Goal: Complete application form: Complete application form

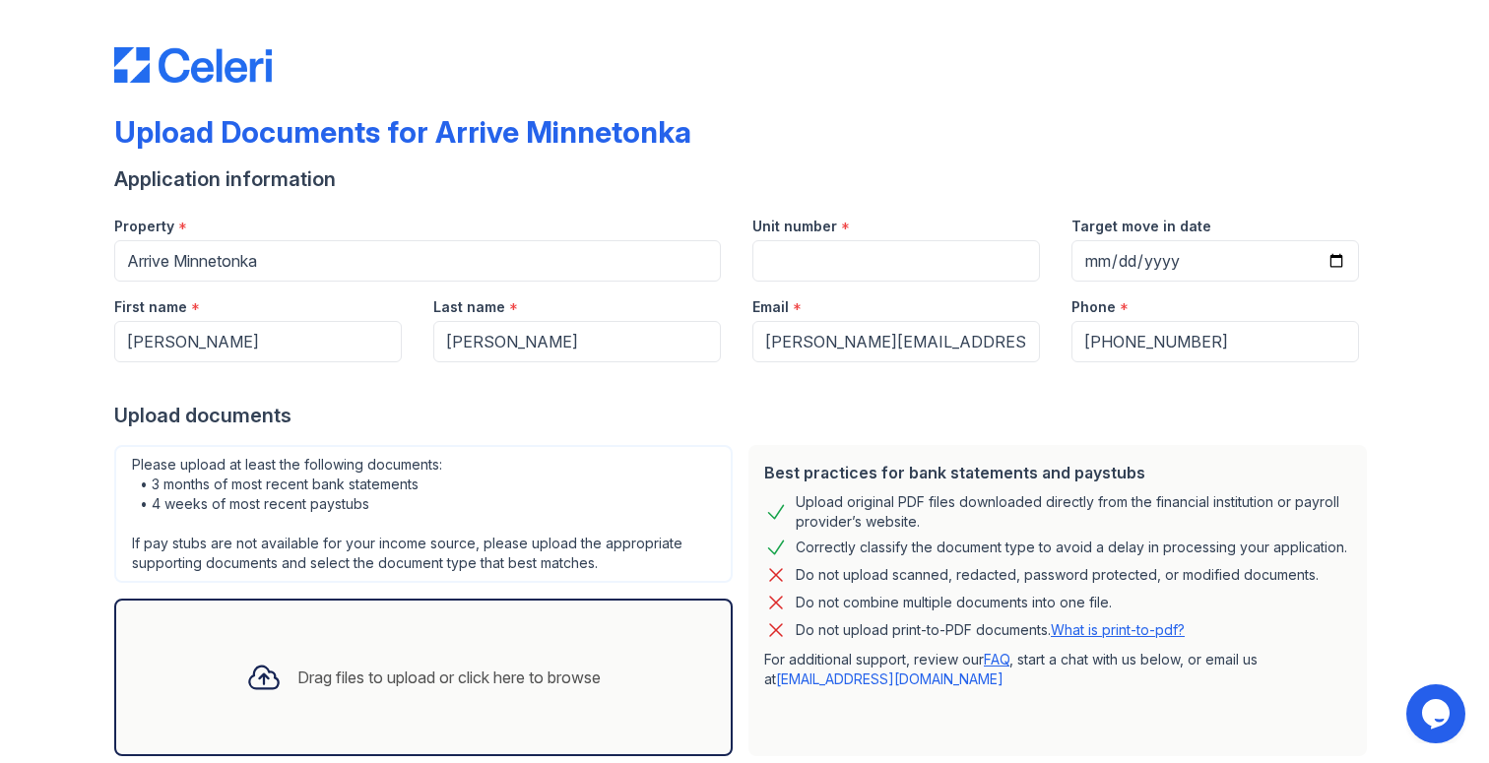
scroll to position [115, 0]
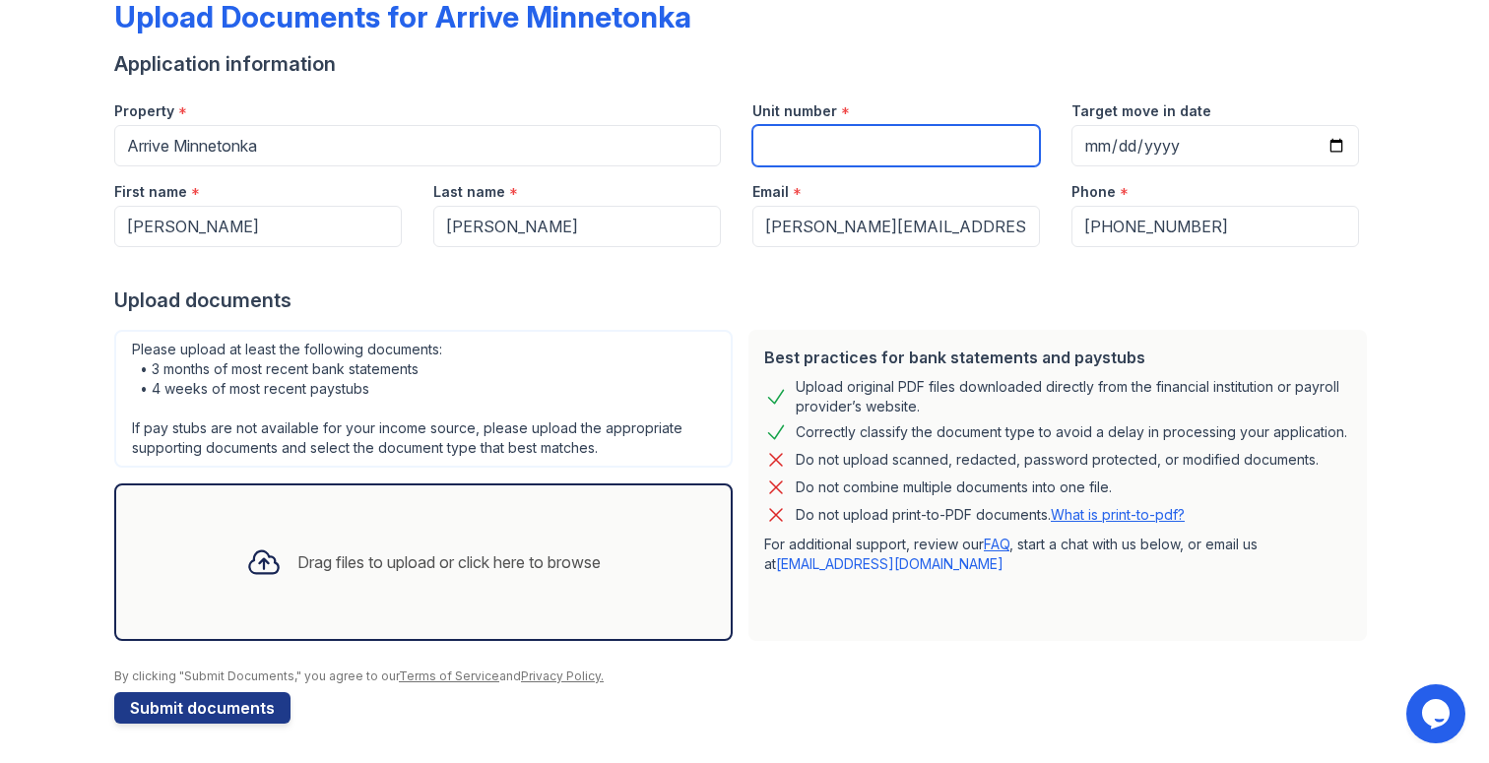
click at [808, 132] on input "Unit number" at bounding box center [896, 145] width 288 height 41
type input "207"
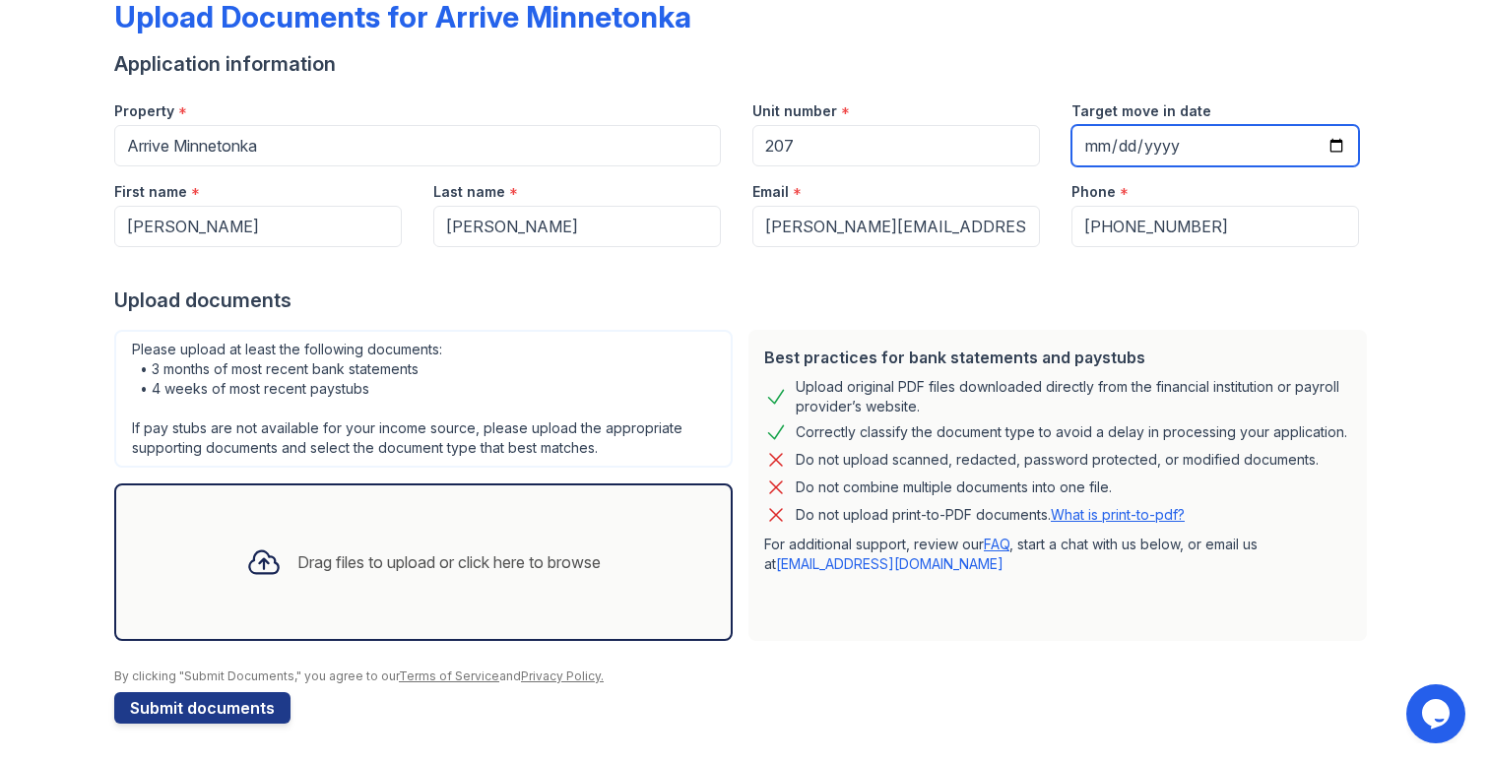
click at [1091, 144] on input "Target move in date" at bounding box center [1215, 145] width 288 height 41
click at [1320, 147] on input "Target move in date" at bounding box center [1215, 145] width 288 height 41
click at [1341, 147] on input "Target move in date" at bounding box center [1215, 145] width 288 height 41
type input "[DATE]"
click at [334, 525] on div "Drag files to upload or click here to browse" at bounding box center [423, 563] width 618 height 158
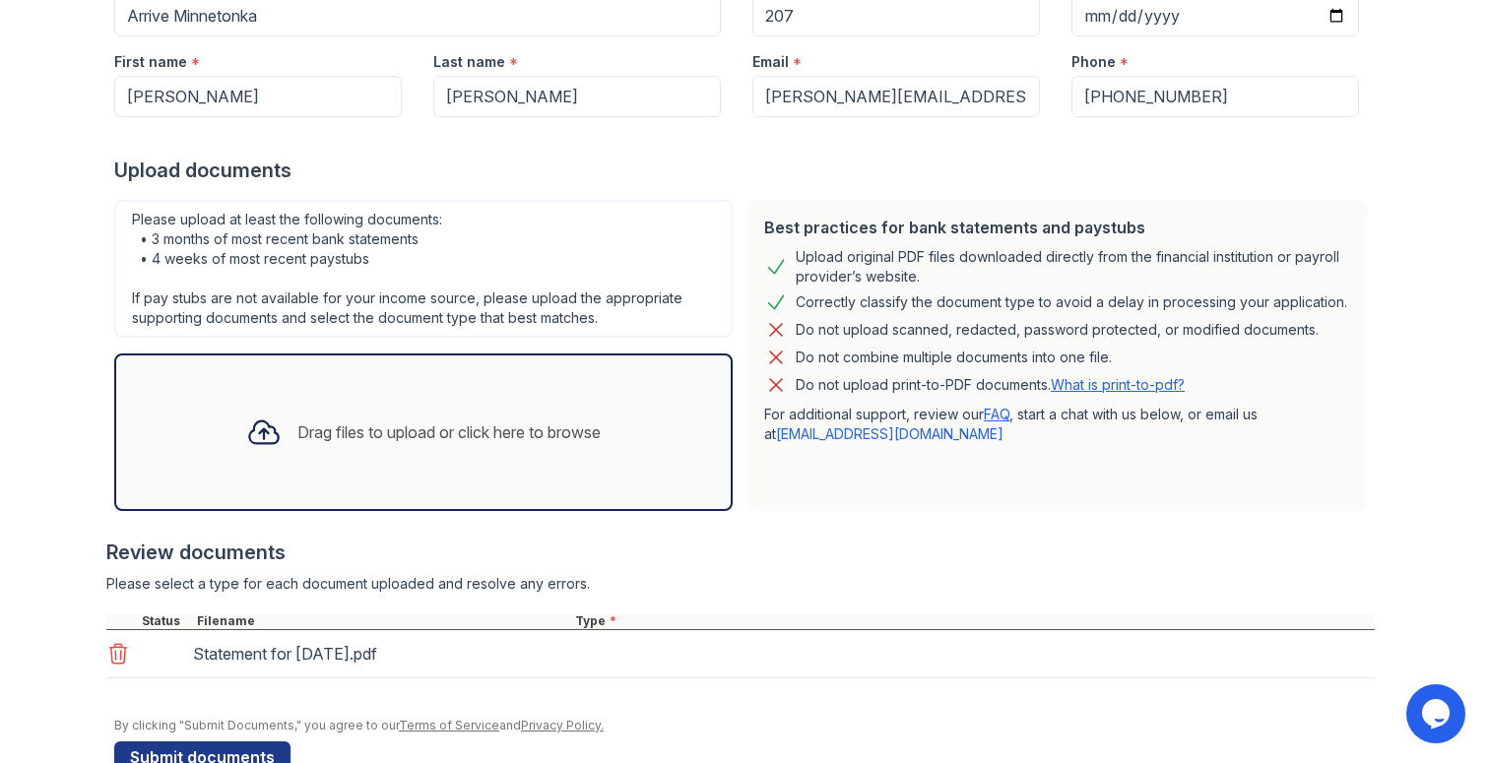
scroll to position [294, 0]
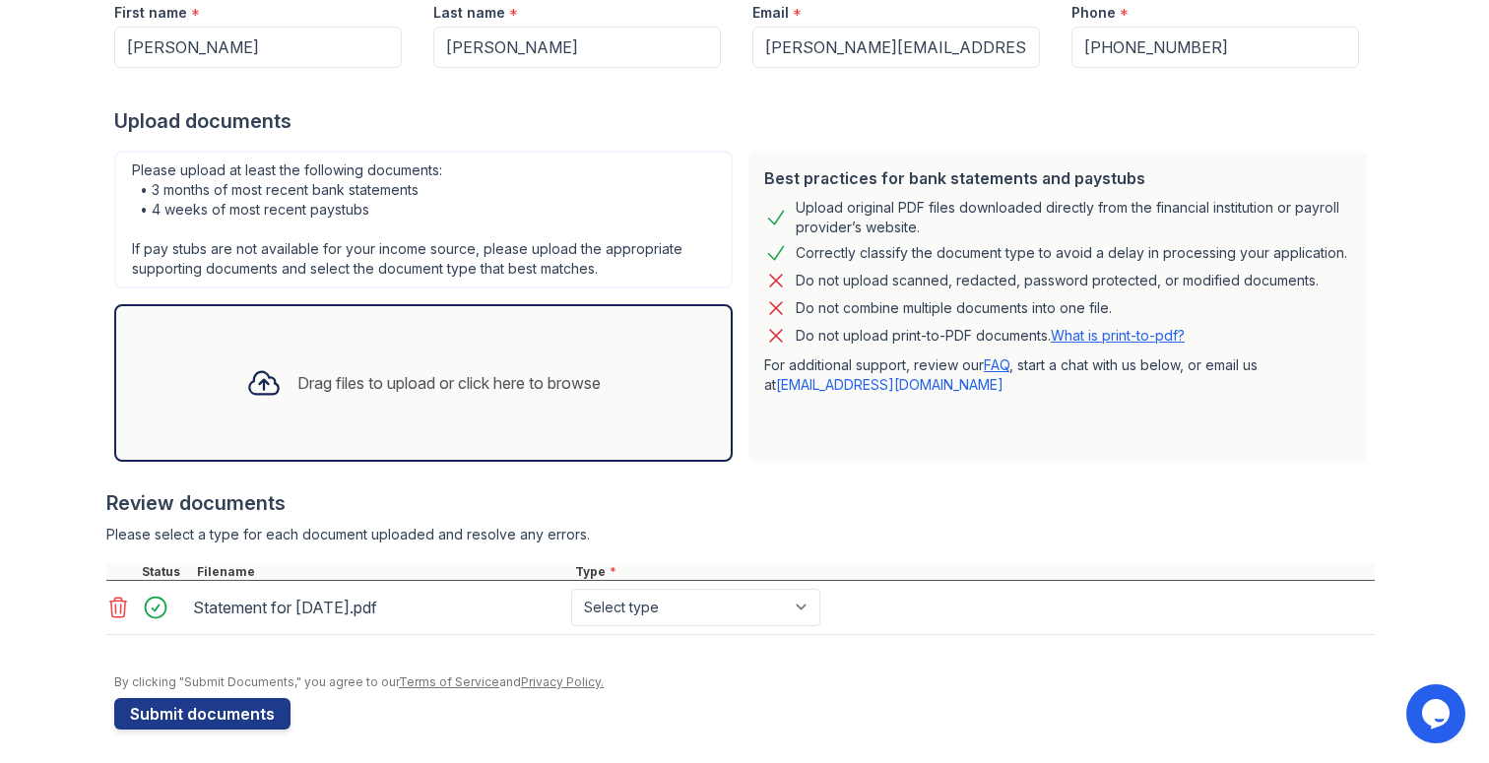
click at [305, 400] on div "Drag files to upload or click here to browse" at bounding box center [423, 383] width 386 height 67
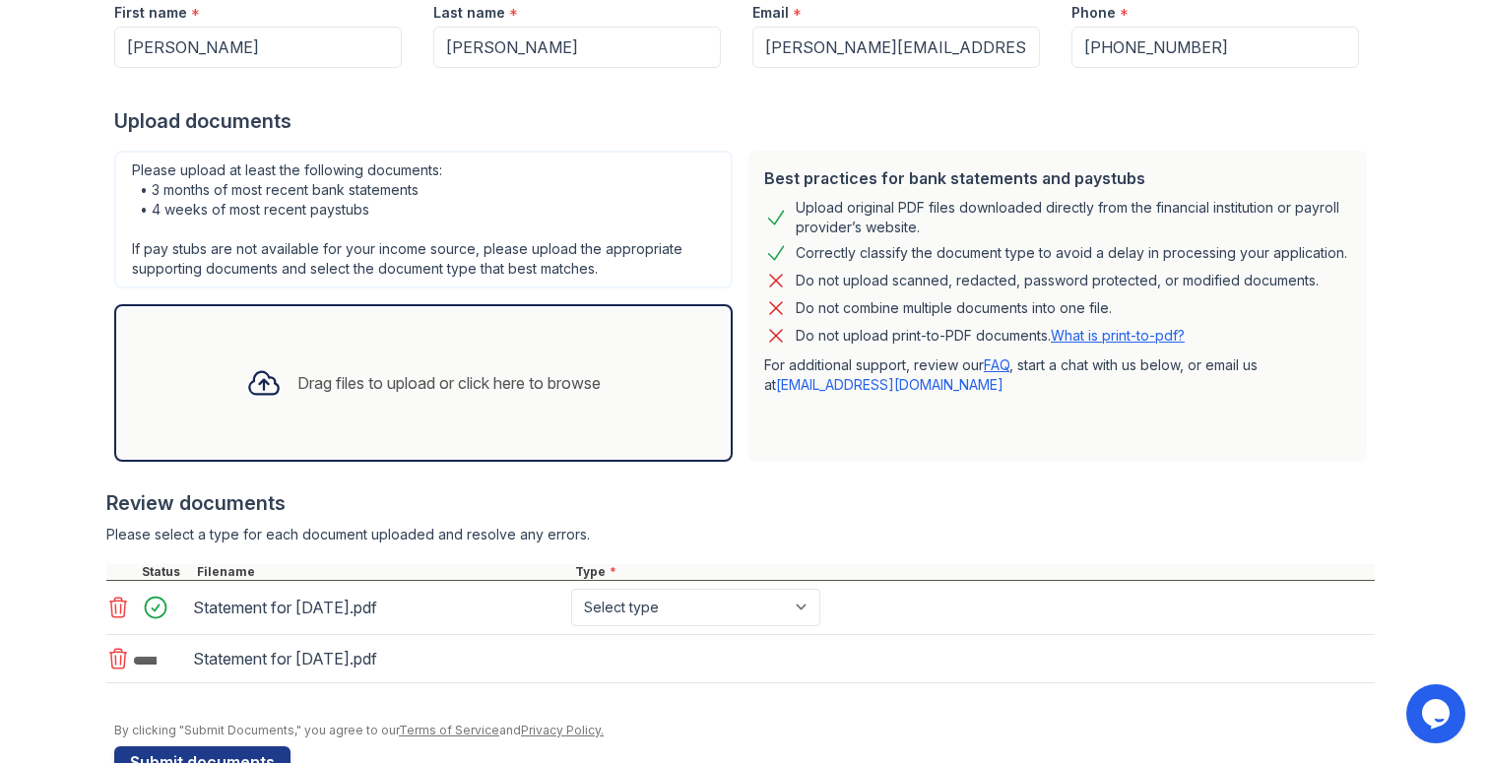
scroll to position [349, 0]
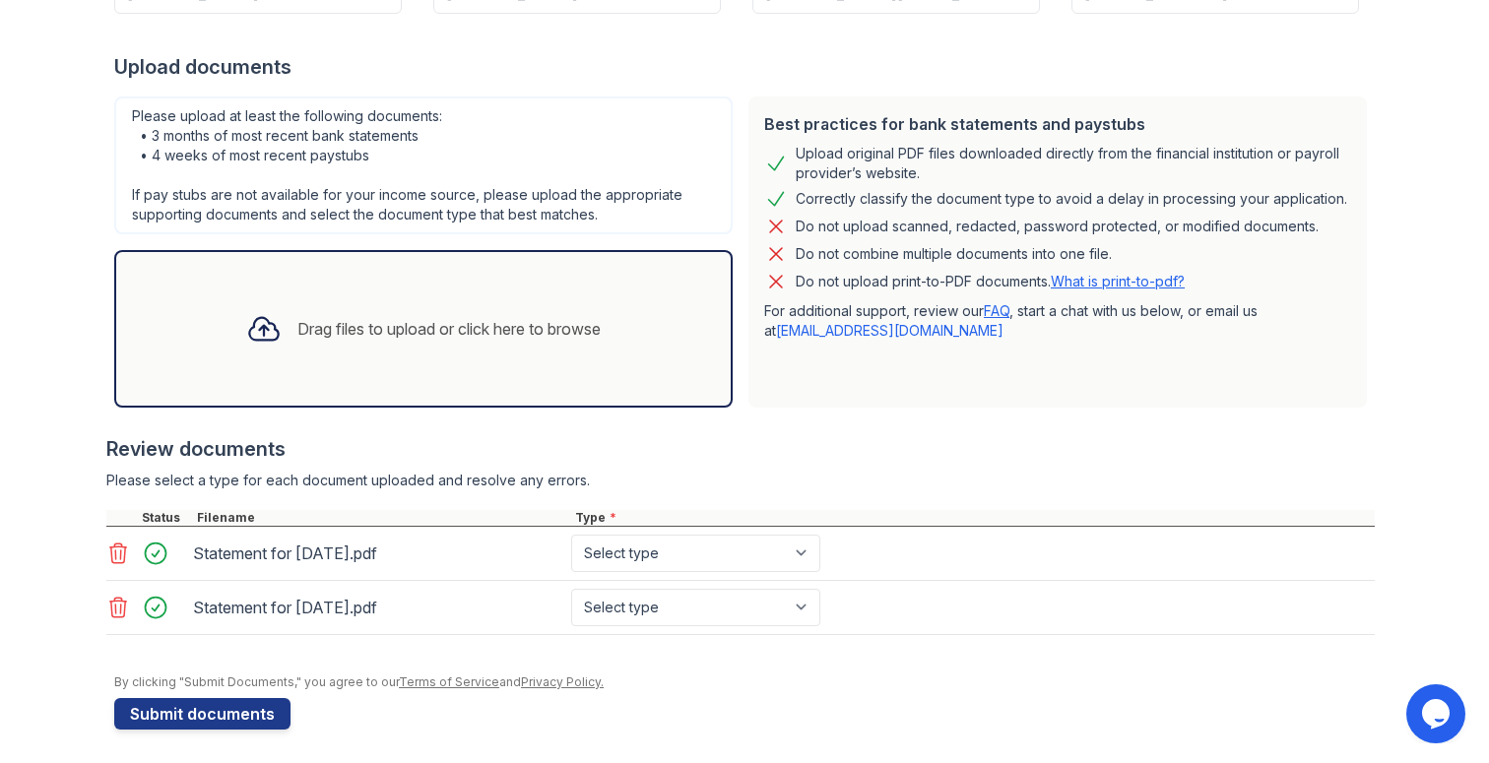
click at [351, 374] on div "Drag files to upload or click here to browse" at bounding box center [423, 329] width 618 height 158
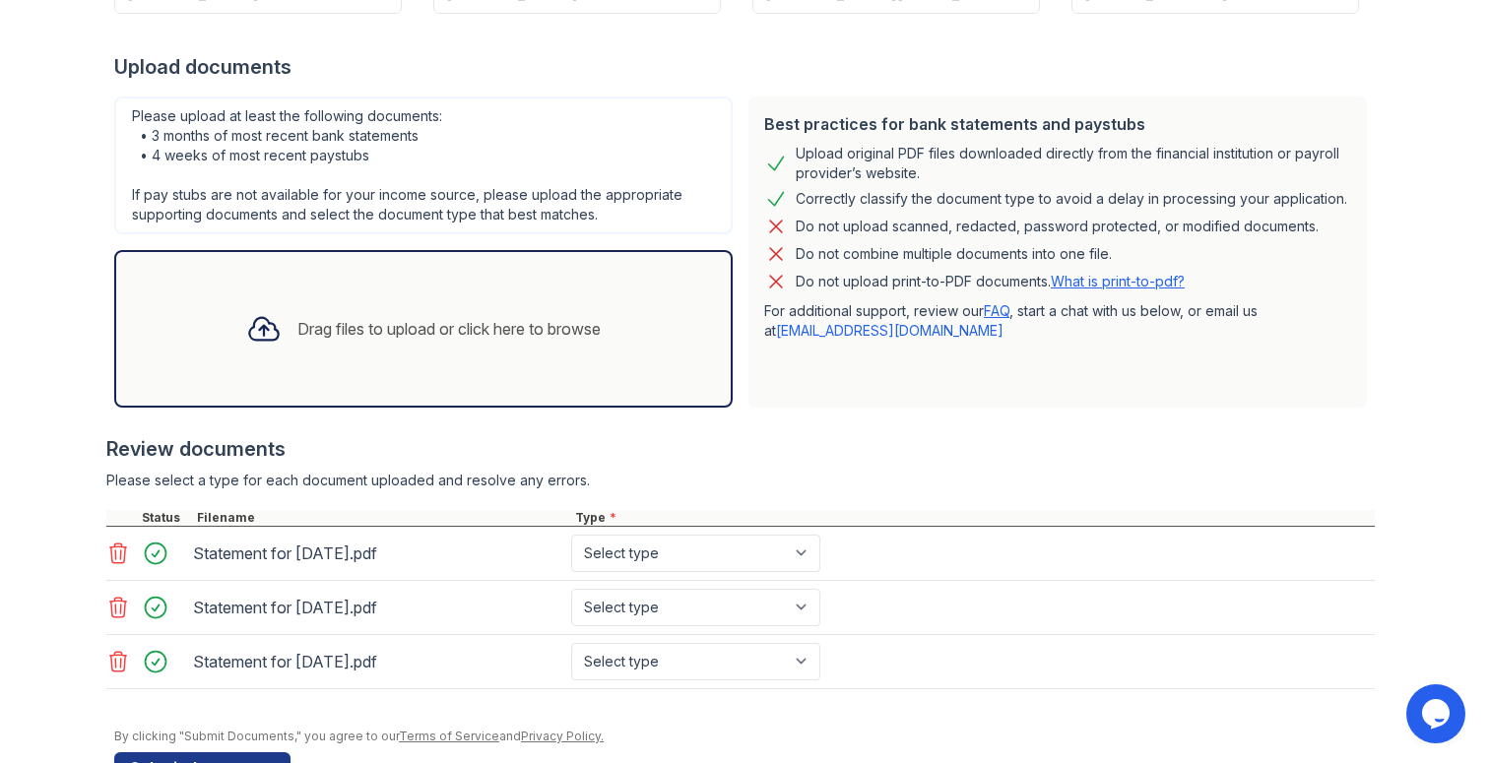
click at [615, 578] on div "Statement for [DATE].pdf Select type Paystub Bank Statement Offer Letter Tax Do…" at bounding box center [740, 554] width 1268 height 54
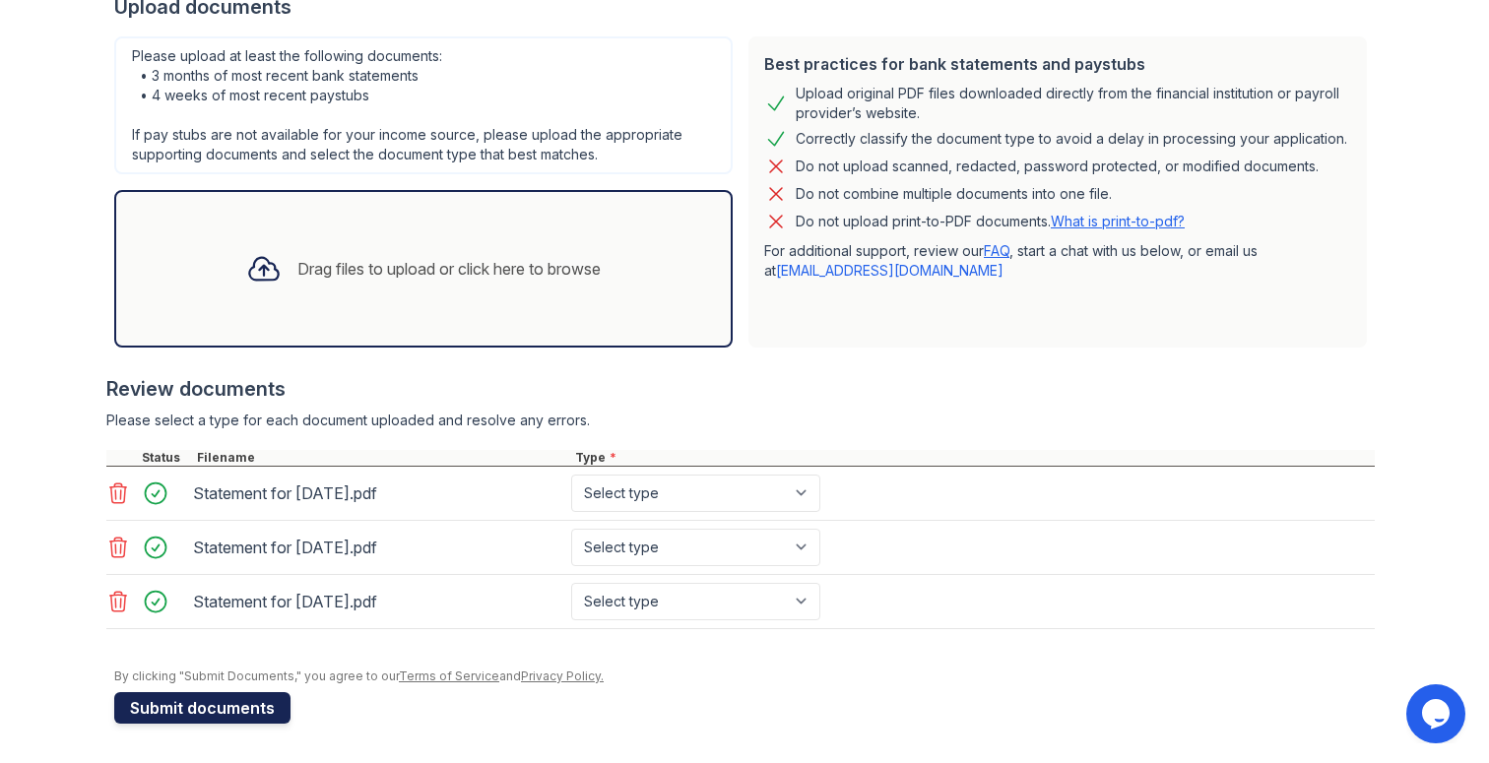
click at [230, 705] on button "Submit documents" at bounding box center [202, 708] width 176 height 32
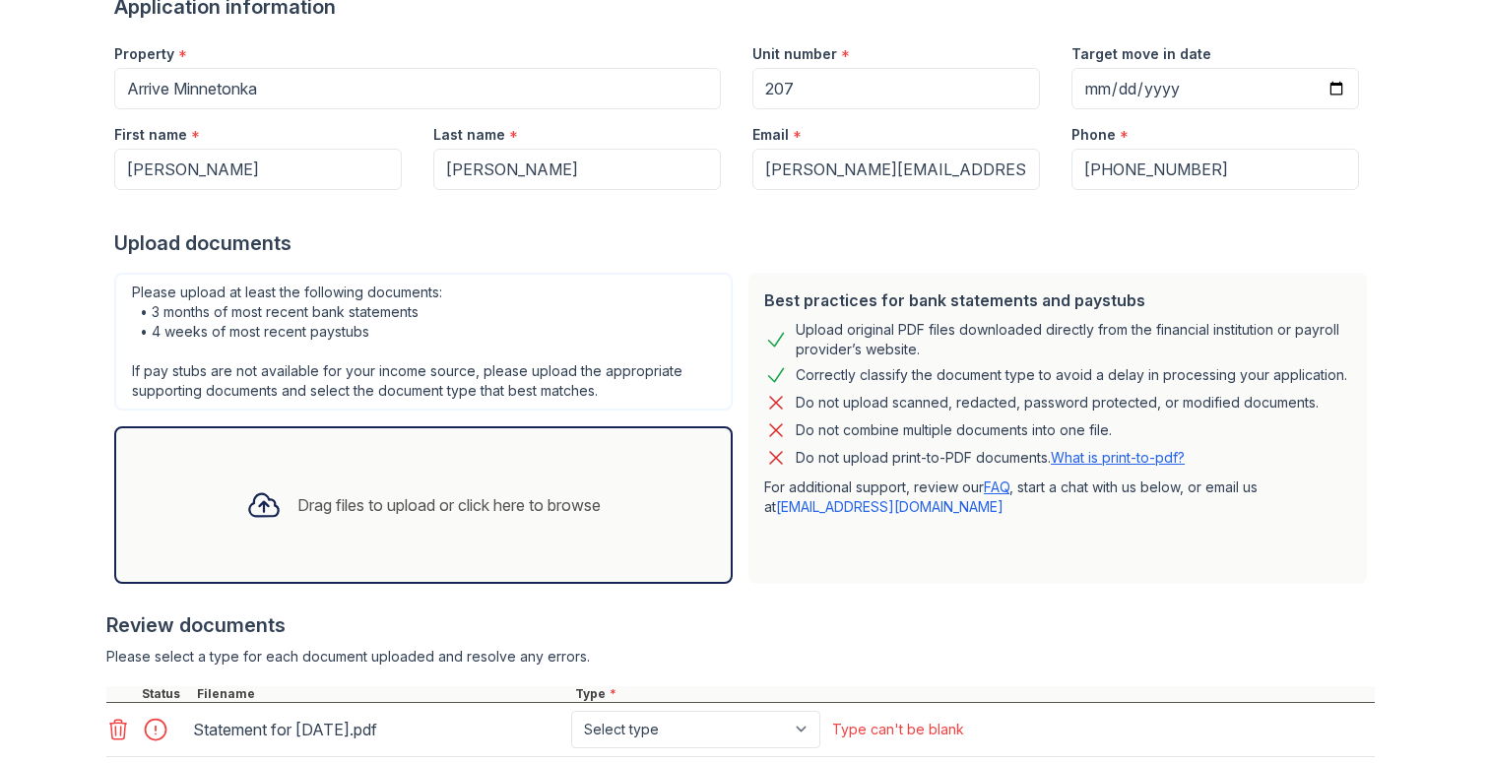
scroll to position [522, 0]
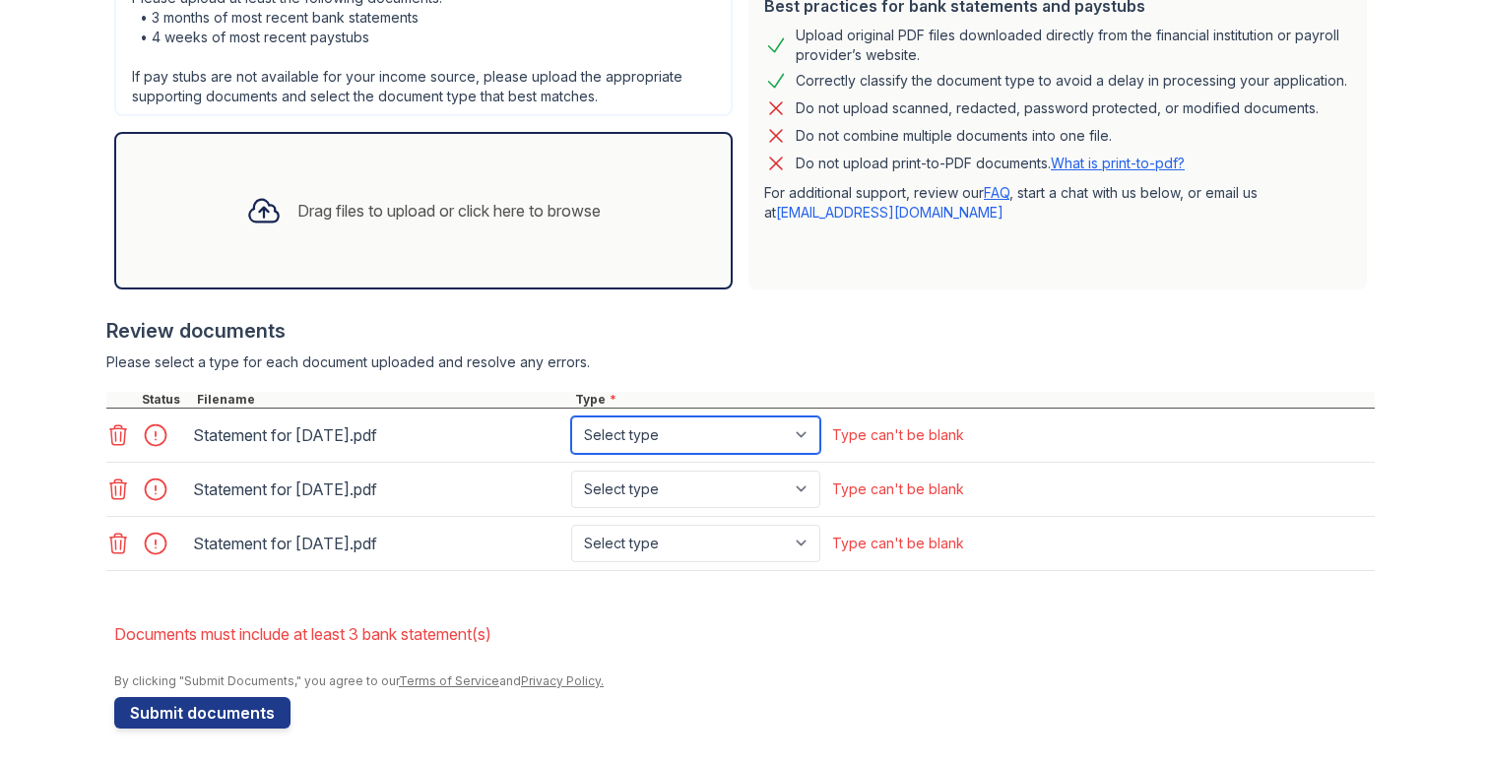
click at [689, 423] on select "Select type Paystub Bank Statement Offer Letter Tax Documents Benefit Award Let…" at bounding box center [695, 435] width 249 height 37
click at [119, 436] on icon at bounding box center [118, 435] width 24 height 24
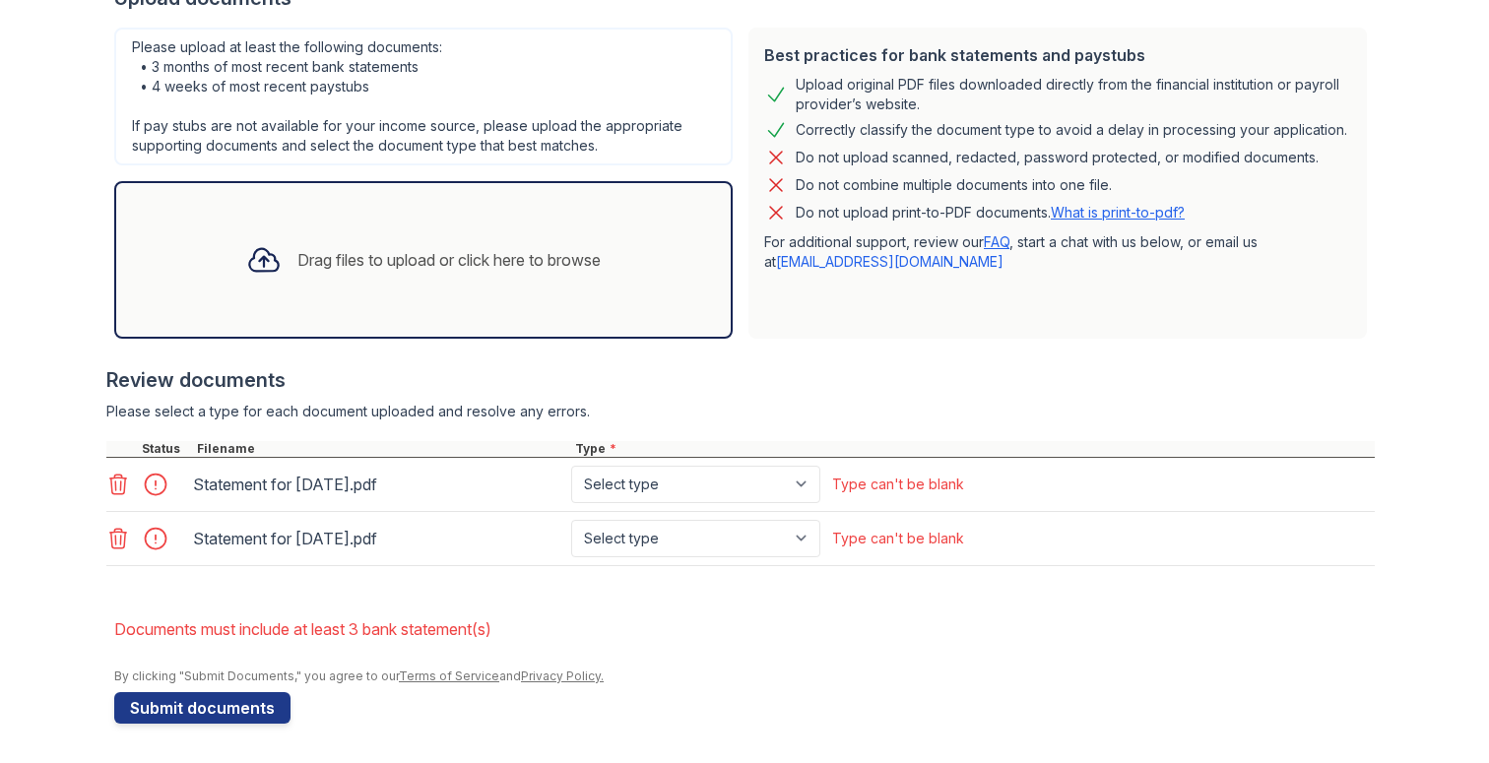
click at [158, 488] on div at bounding box center [161, 485] width 55 height 28
click at [119, 488] on icon at bounding box center [118, 485] width 24 height 24
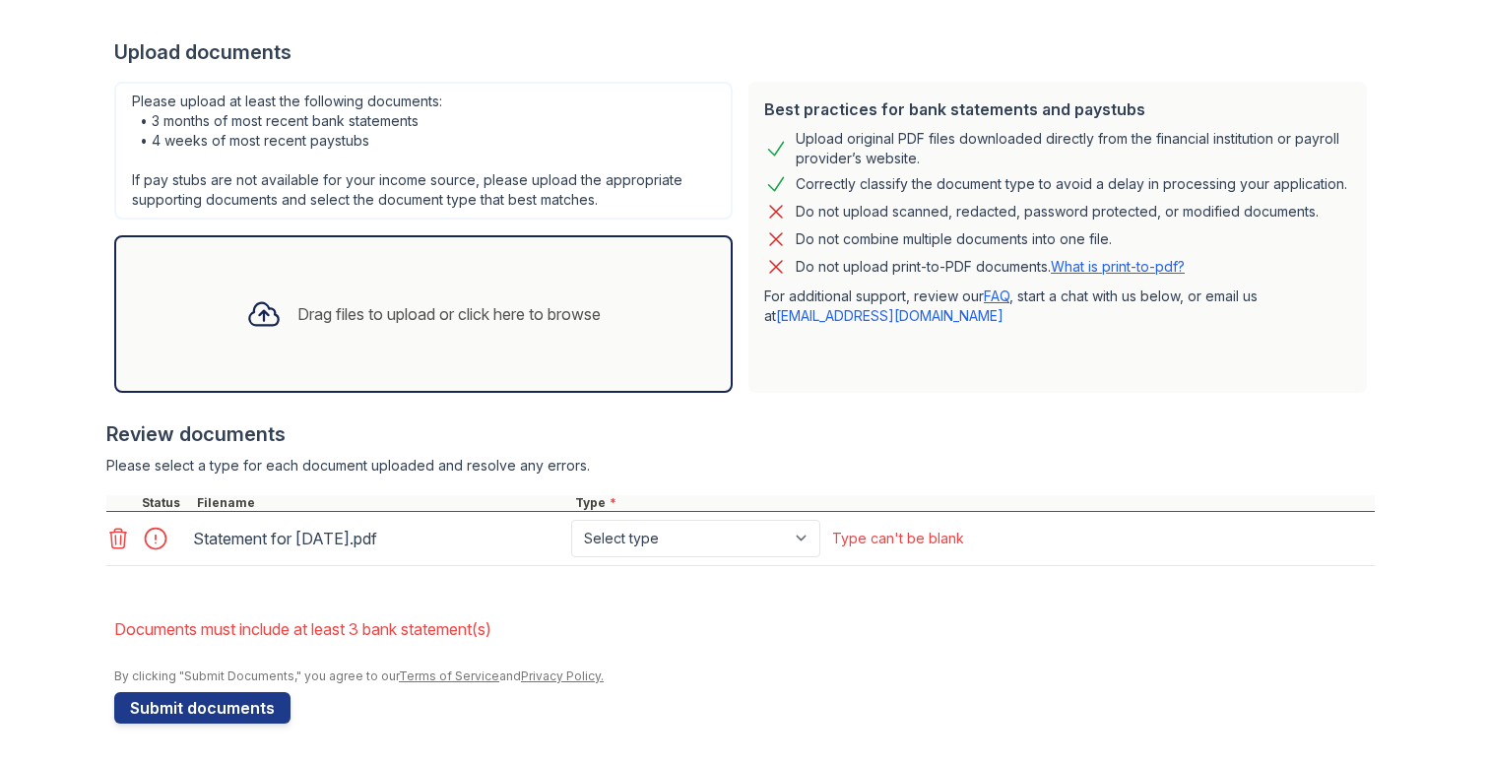
click at [118, 530] on icon at bounding box center [118, 539] width 24 height 24
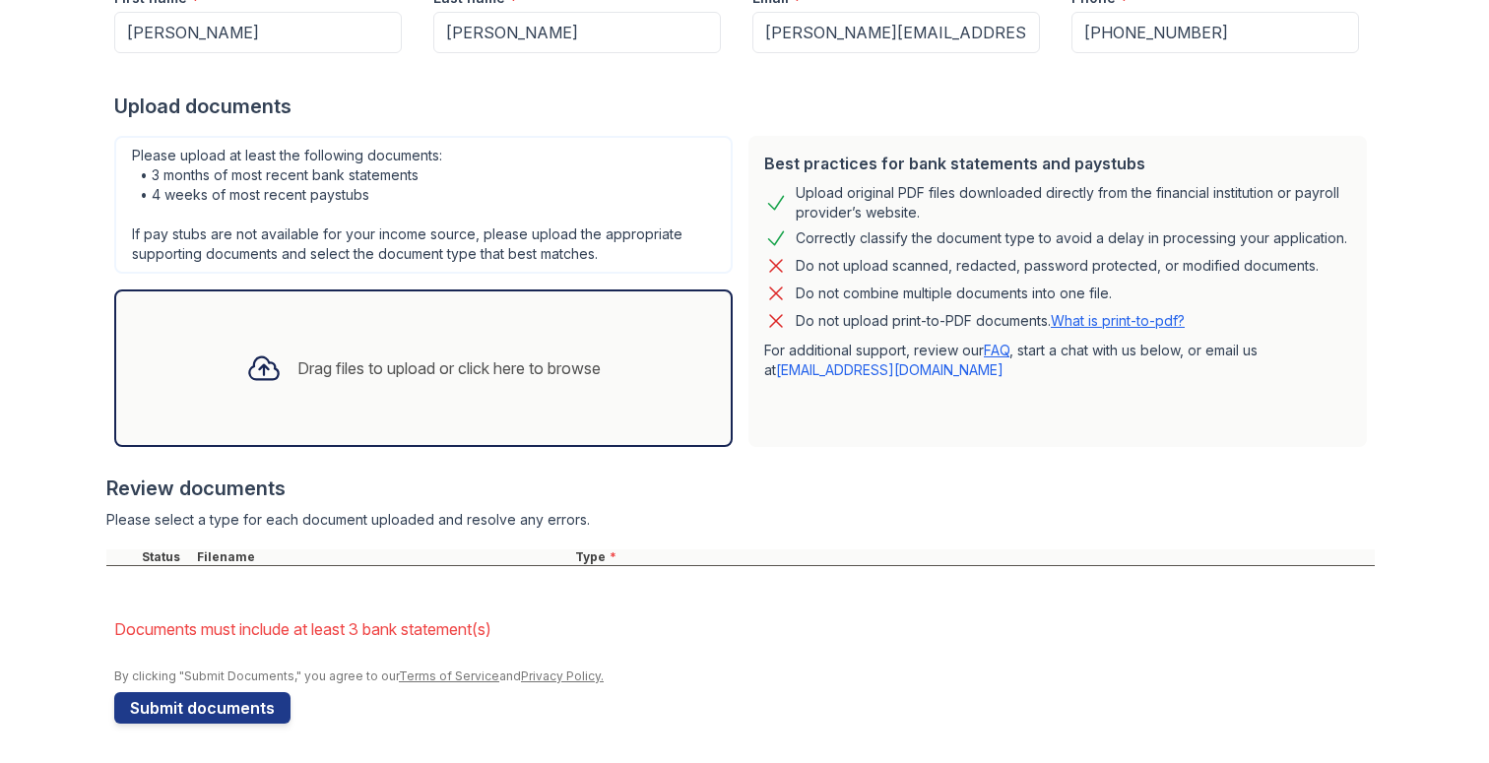
click at [318, 400] on div "Drag files to upload or click here to browse" at bounding box center [423, 368] width 386 height 67
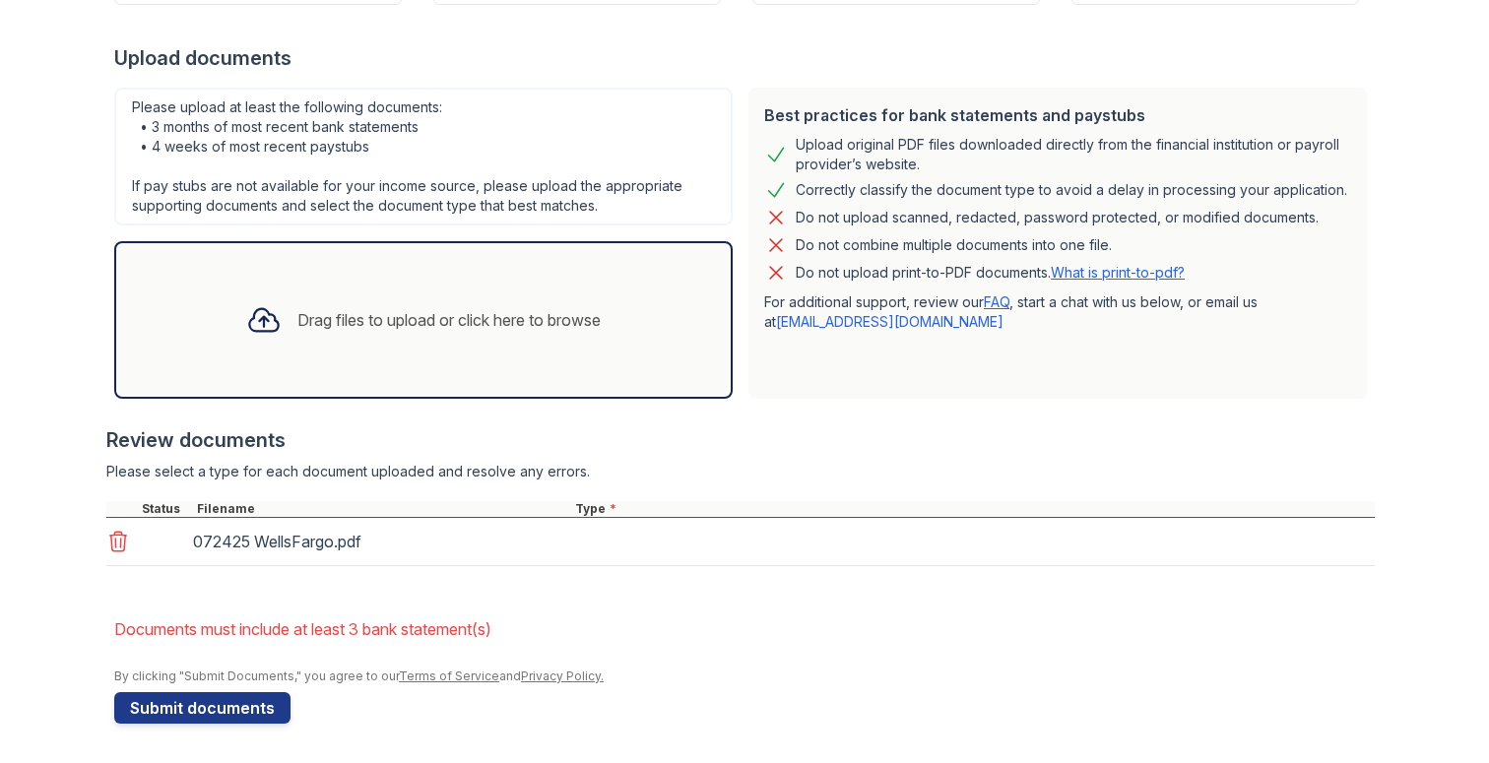
scroll to position [419, 0]
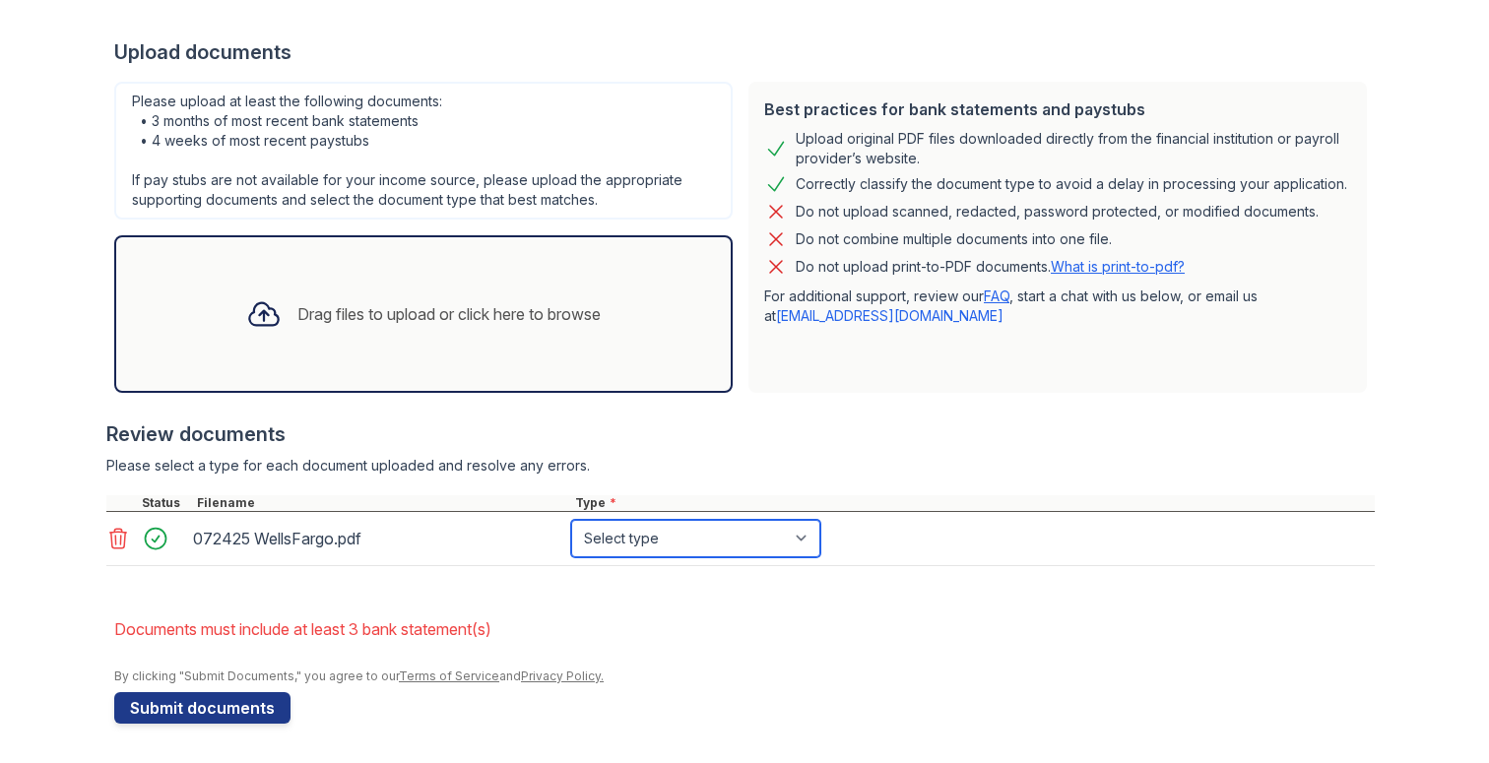
click at [601, 549] on select "Select type Paystub Bank Statement Offer Letter Tax Documents Benefit Award Let…" at bounding box center [695, 538] width 249 height 37
select select "bank_statement"
click at [571, 520] on select "Select type Paystub Bank Statement Offer Letter Tax Documents Benefit Award Let…" at bounding box center [695, 538] width 249 height 37
click at [312, 330] on div "Drag files to upload or click here to browse" at bounding box center [423, 314] width 386 height 67
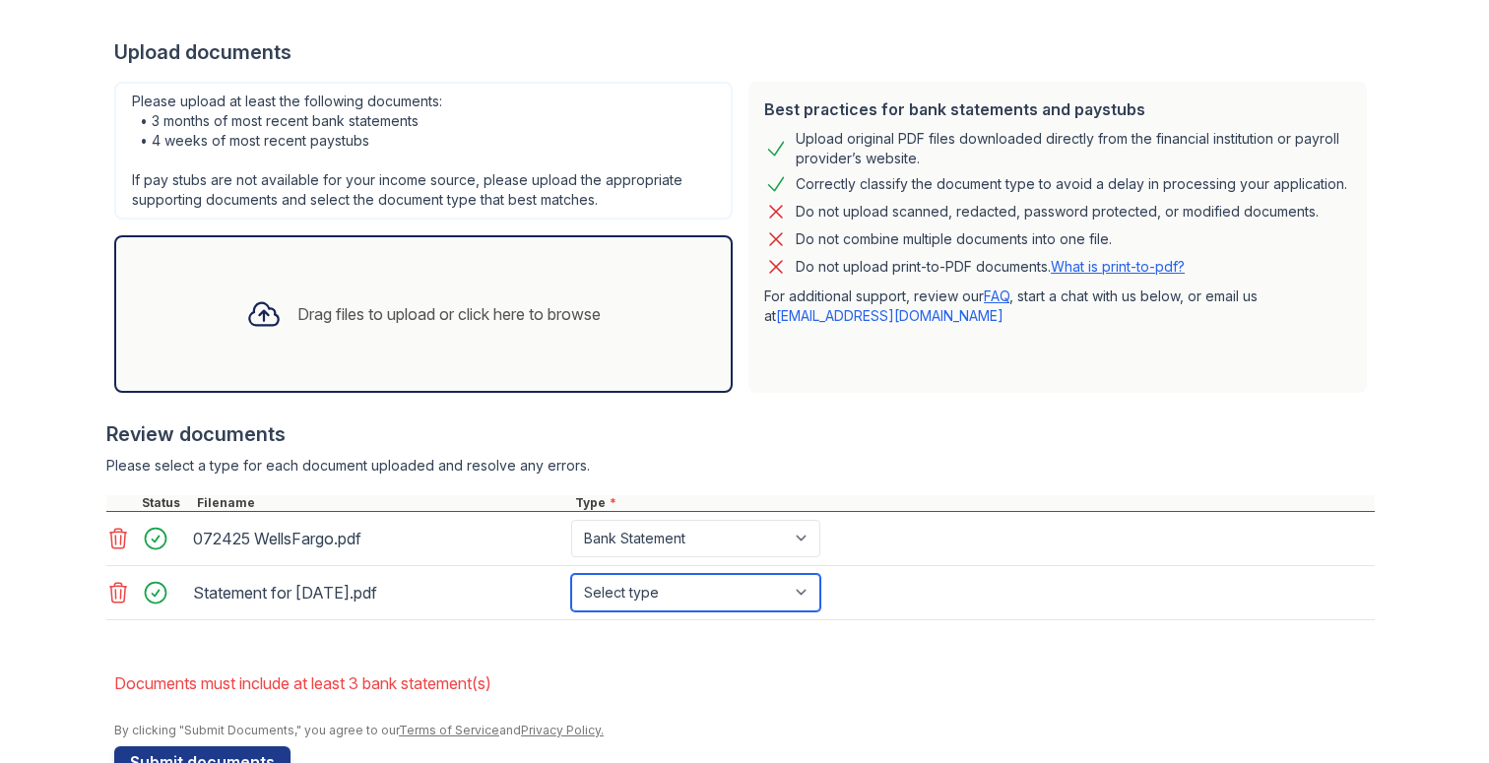
click at [614, 603] on select "Select type Paystub Bank Statement Offer Letter Tax Documents Benefit Award Let…" at bounding box center [695, 592] width 249 height 37
select select "tax_documents"
click at [571, 574] on select "Select type Paystub Bank Statement Offer Letter Tax Documents Benefit Award Let…" at bounding box center [695, 592] width 249 height 37
click at [479, 264] on div "Drag files to upload or click here to browse" at bounding box center [423, 314] width 618 height 158
click at [122, 592] on icon at bounding box center [118, 593] width 24 height 24
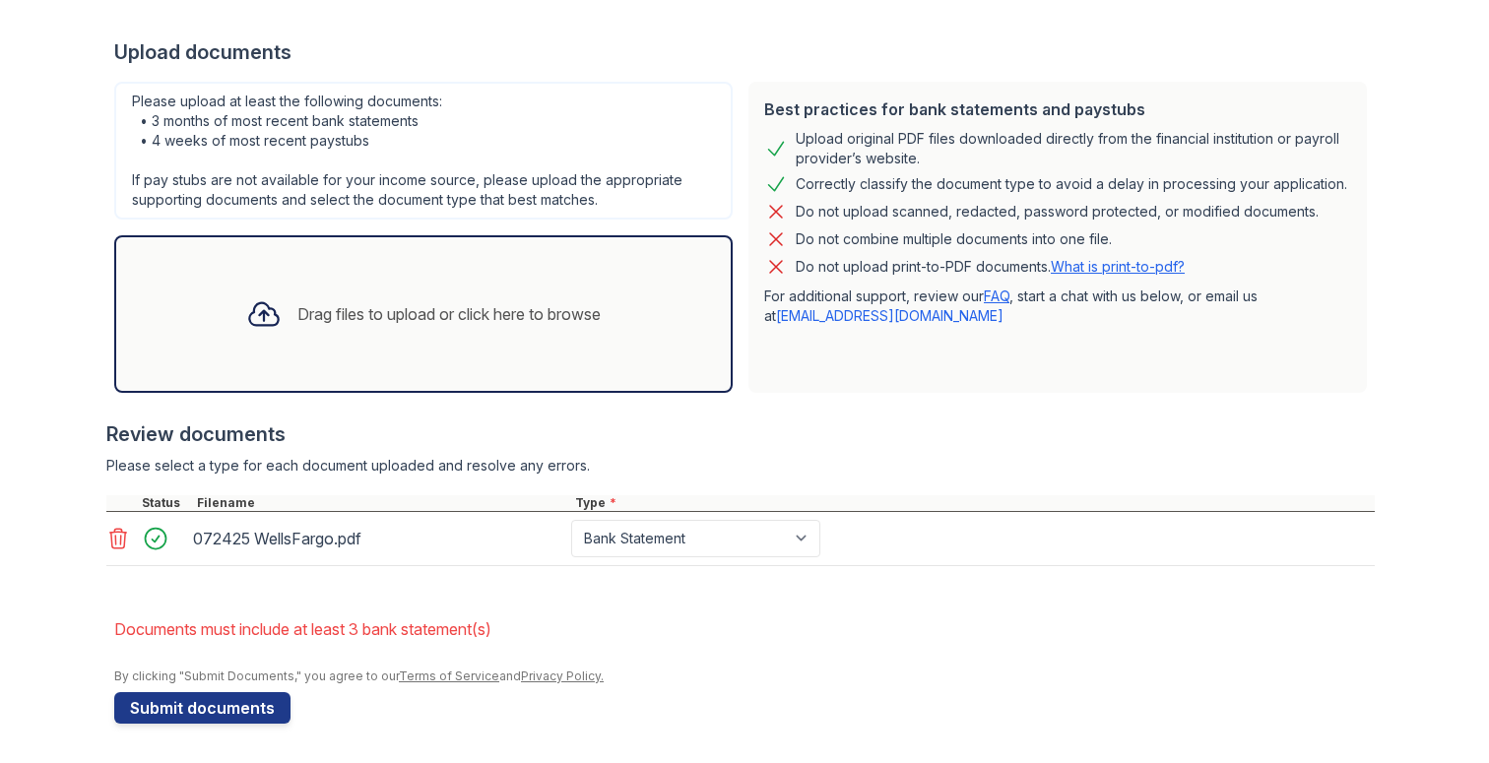
click at [260, 356] on div "Drag files to upload or click here to browse" at bounding box center [423, 314] width 618 height 158
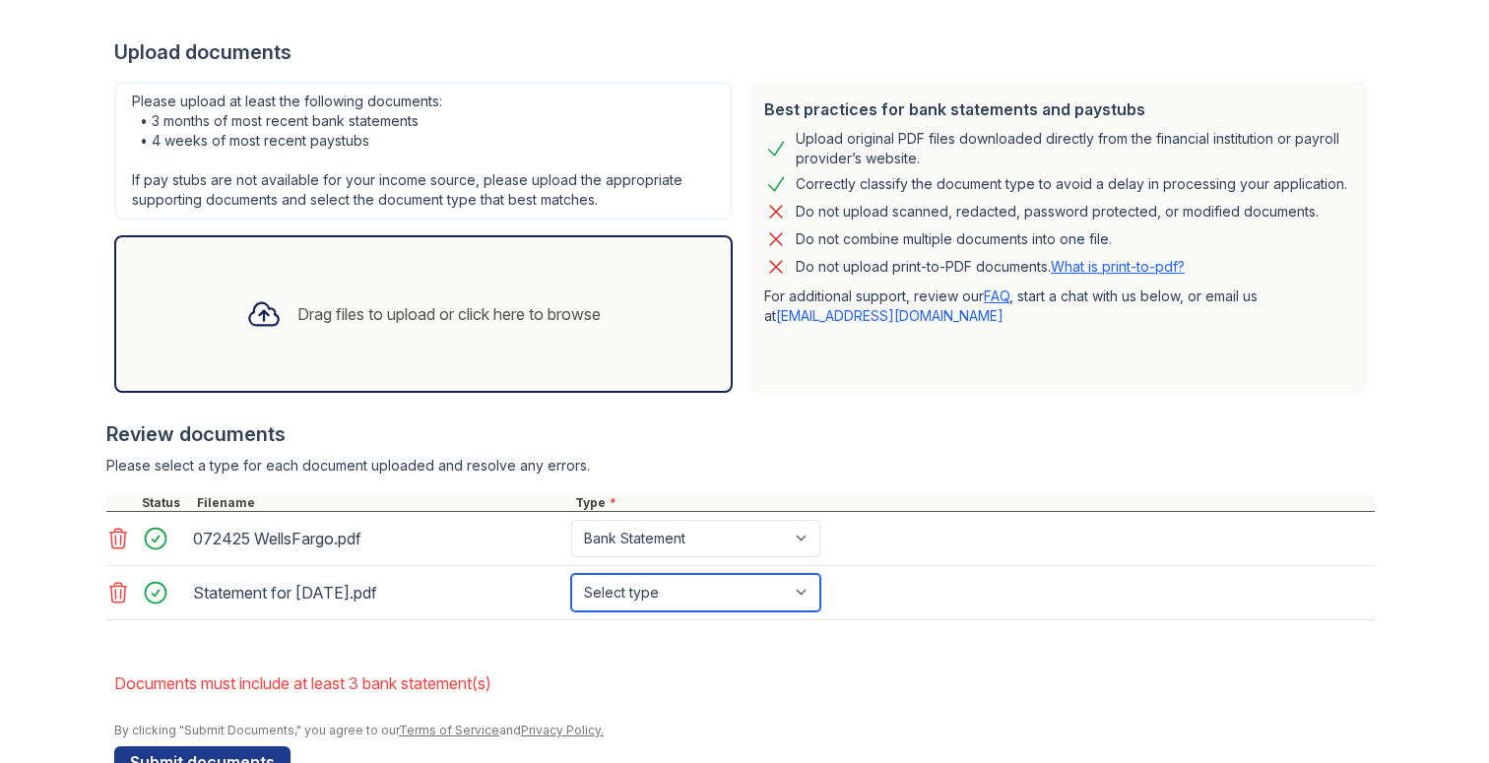
click at [649, 604] on select "Select type Paystub Bank Statement Offer Letter Tax Documents Benefit Award Let…" at bounding box center [695, 592] width 249 height 37
select select "tax_documents"
click at [571, 574] on select "Select type Paystub Bank Statement Offer Letter Tax Documents Benefit Award Let…" at bounding box center [695, 592] width 249 height 37
click at [351, 342] on div "Drag files to upload or click here to browse" at bounding box center [423, 314] width 386 height 67
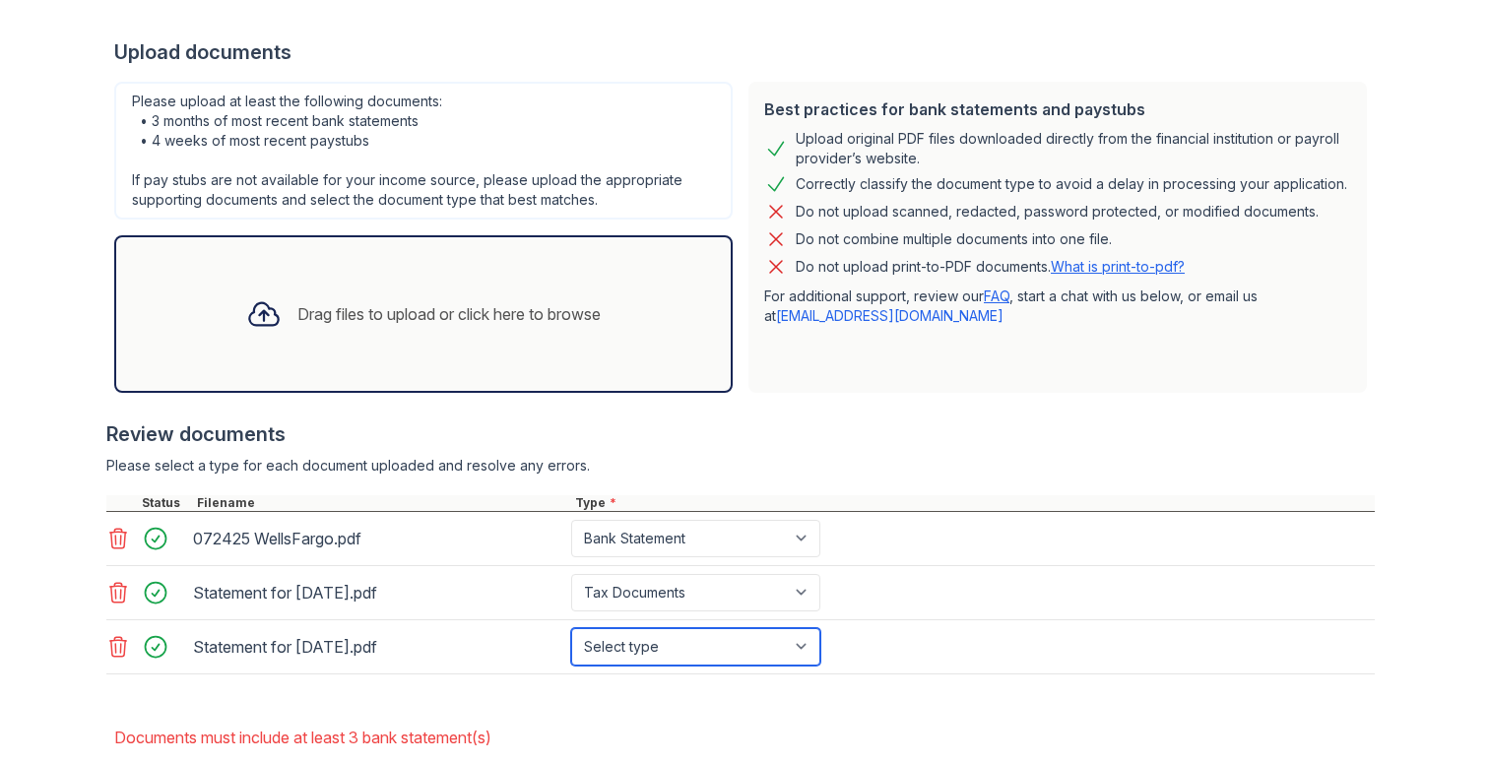
click at [690, 645] on select "Select type Paystub Bank Statement Offer Letter Tax Documents Benefit Award Let…" at bounding box center [695, 646] width 249 height 37
click at [636, 659] on select "Select type Paystub Bank Statement Offer Letter Tax Documents Benefit Award Let…" at bounding box center [695, 646] width 249 height 37
select select "tax_documents"
click at [571, 628] on select "Select type Paystub Bank Statement Offer Letter Tax Documents Benefit Award Let…" at bounding box center [695, 646] width 249 height 37
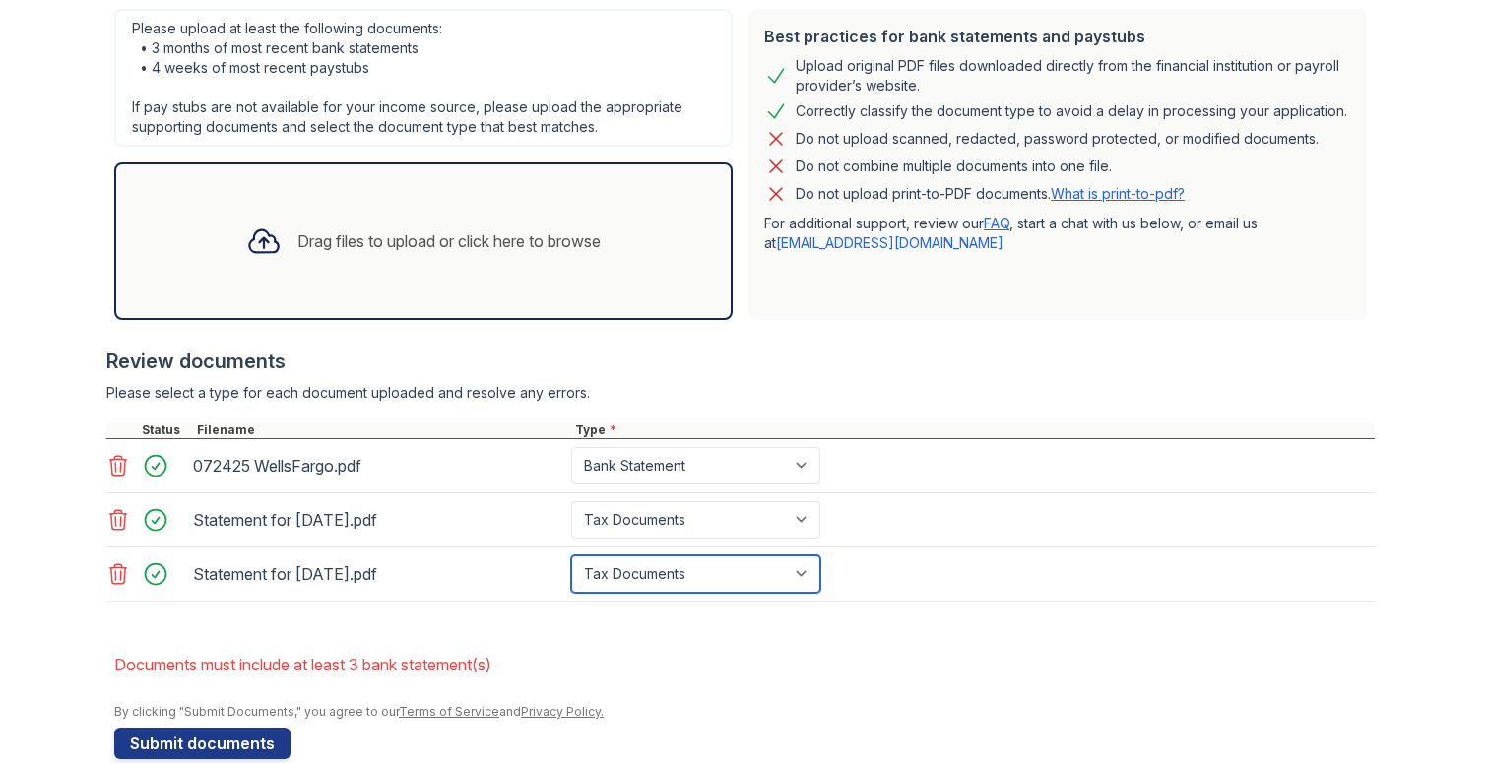
scroll to position [527, 0]
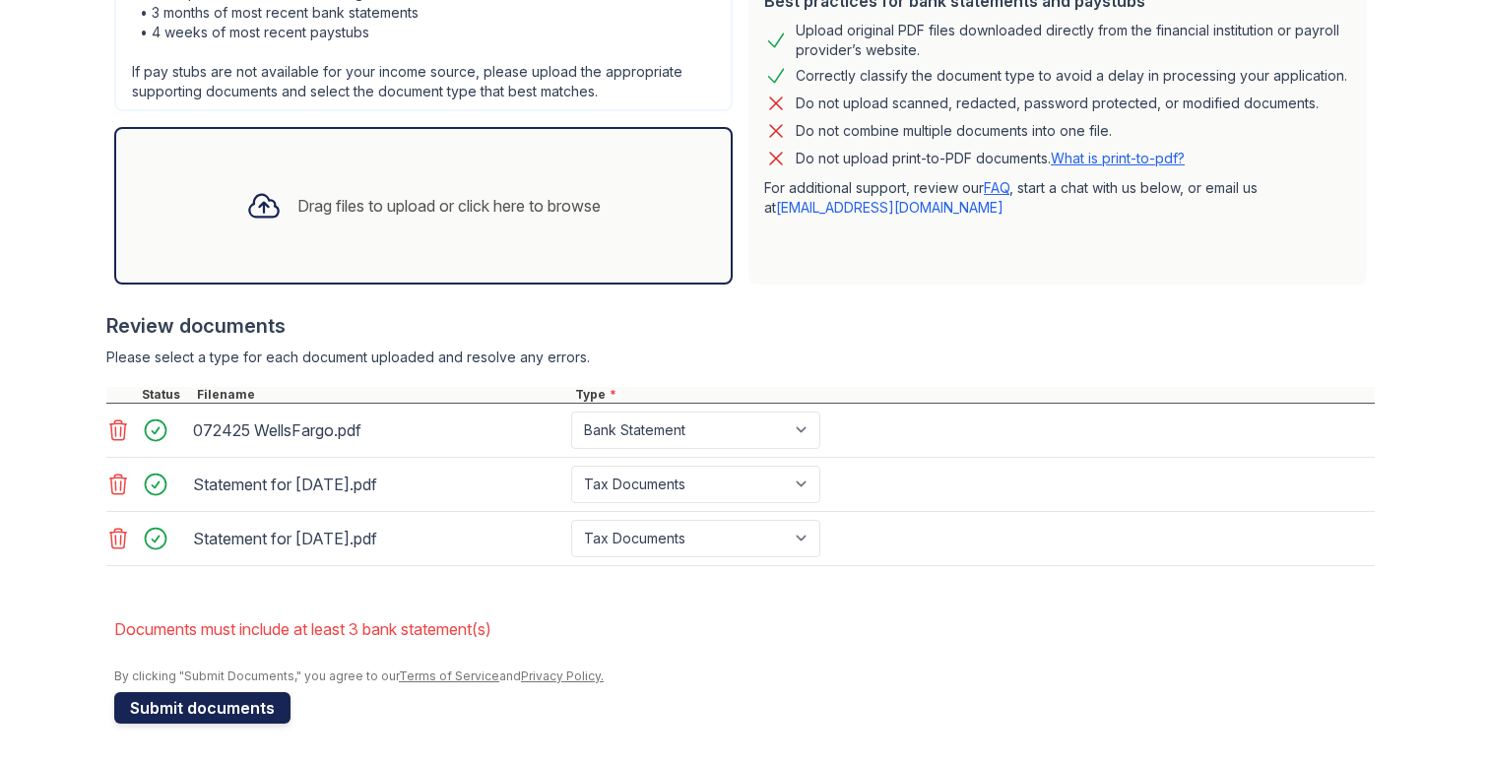
click at [273, 709] on button "Submit documents" at bounding box center [202, 708] width 176 height 32
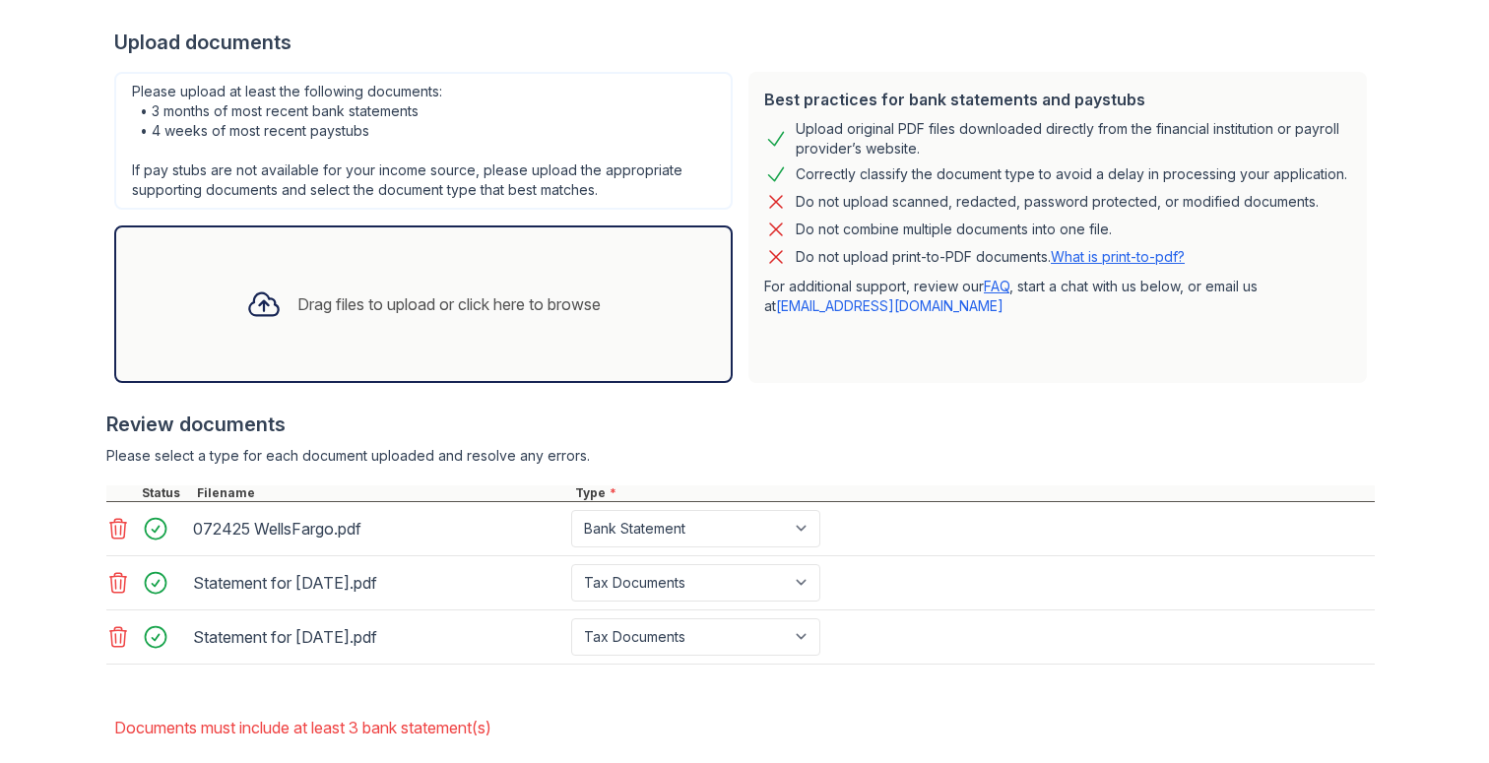
scroll to position [442, 0]
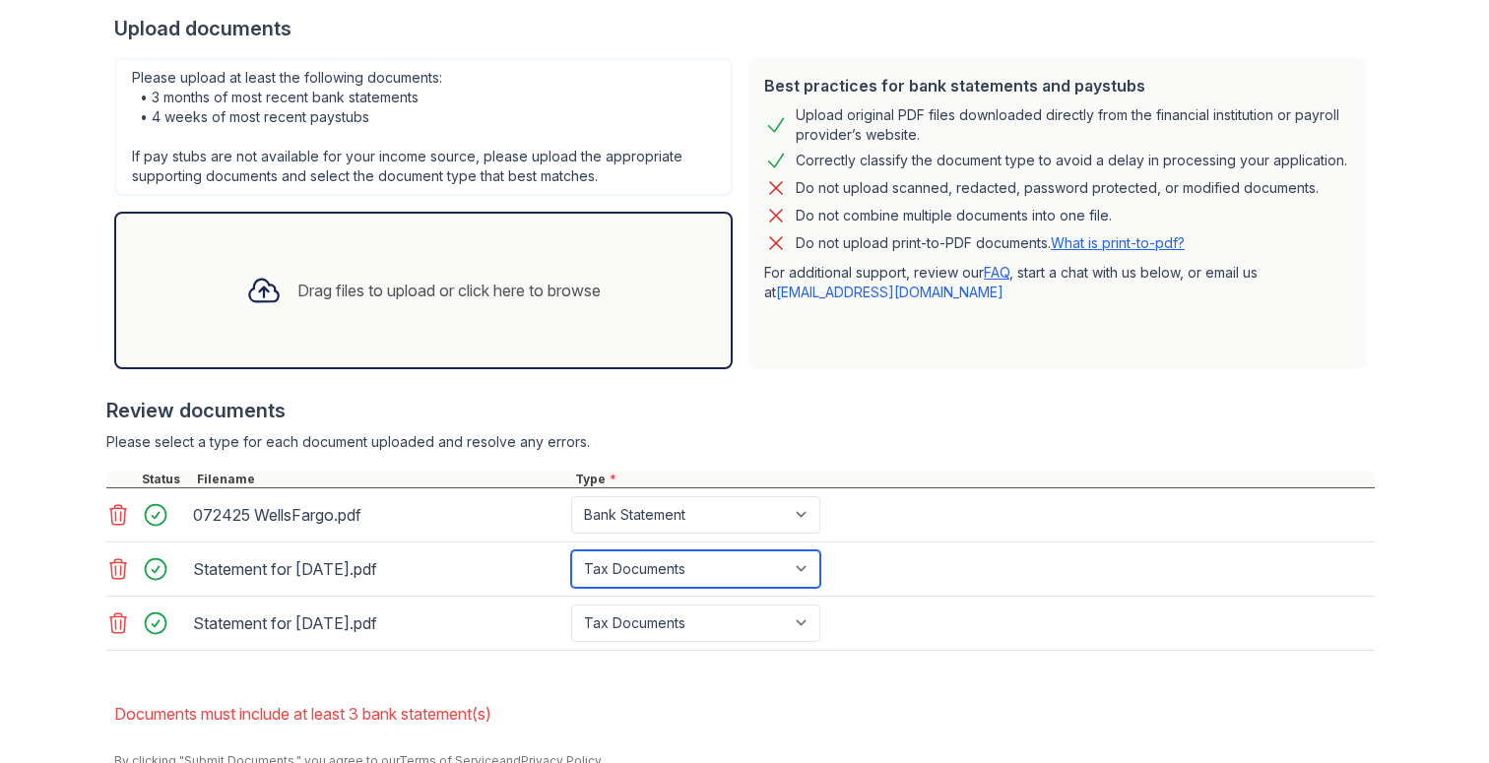
click at [683, 564] on select "Paystub Bank Statement Offer Letter Tax Documents Benefit Award Letter Investme…" at bounding box center [695, 568] width 249 height 37
click at [665, 576] on select "Paystub Bank Statement Offer Letter Tax Documents Benefit Award Letter Investme…" at bounding box center [695, 568] width 249 height 37
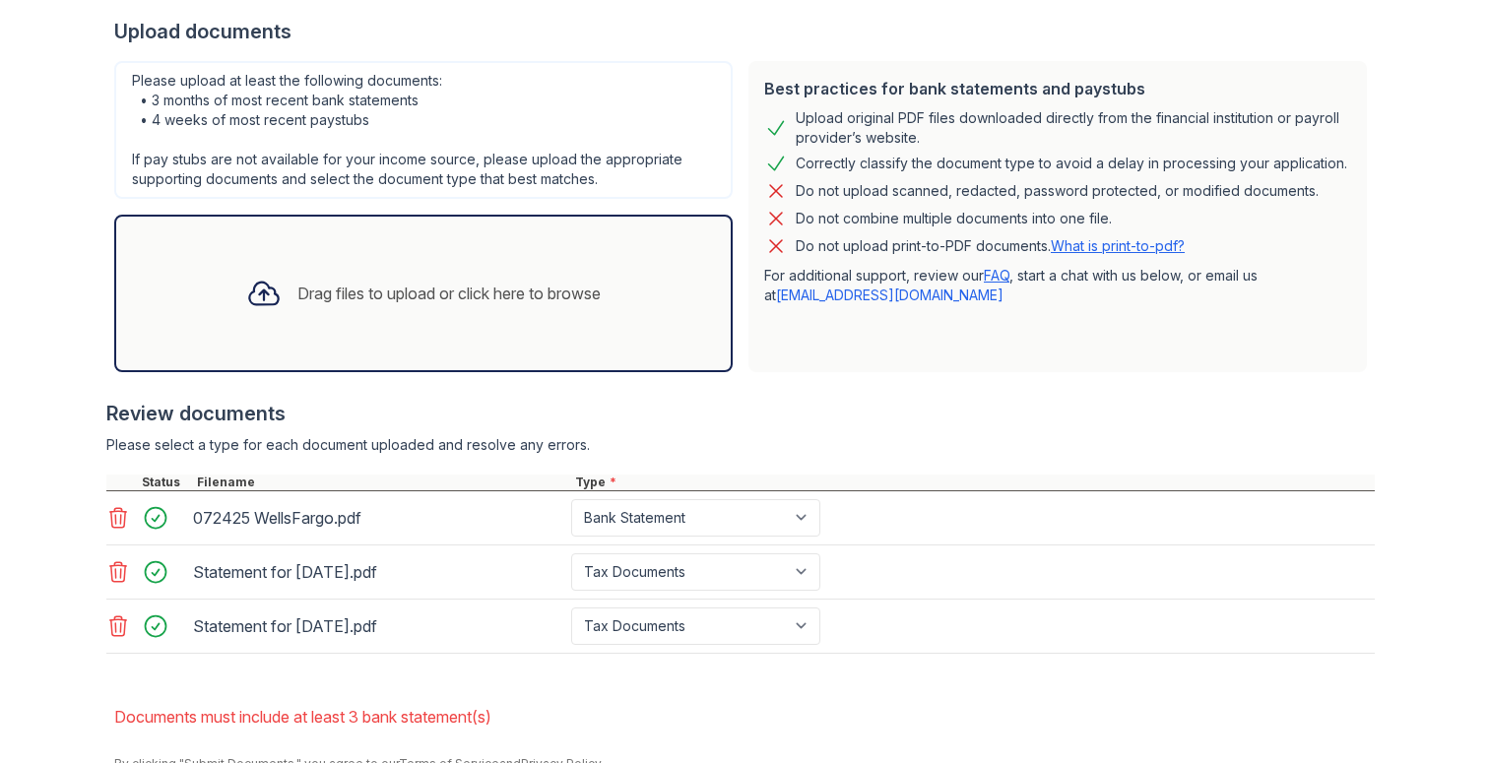
click at [404, 307] on div "Drag files to upload or click here to browse" at bounding box center [423, 293] width 386 height 67
click at [441, 301] on div "Drag files to upload or click here to browse" at bounding box center [448, 294] width 303 height 24
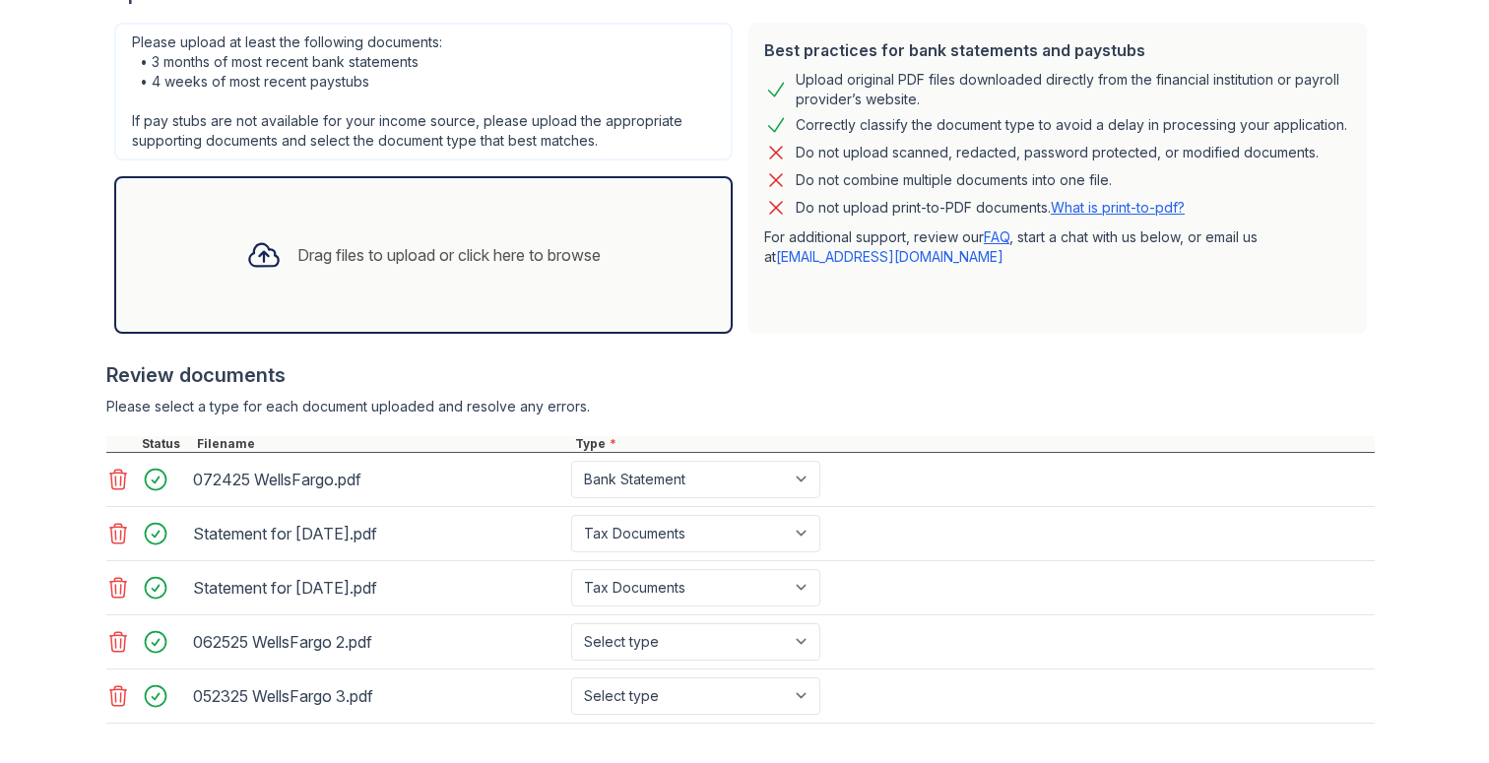
scroll to position [500, 0]
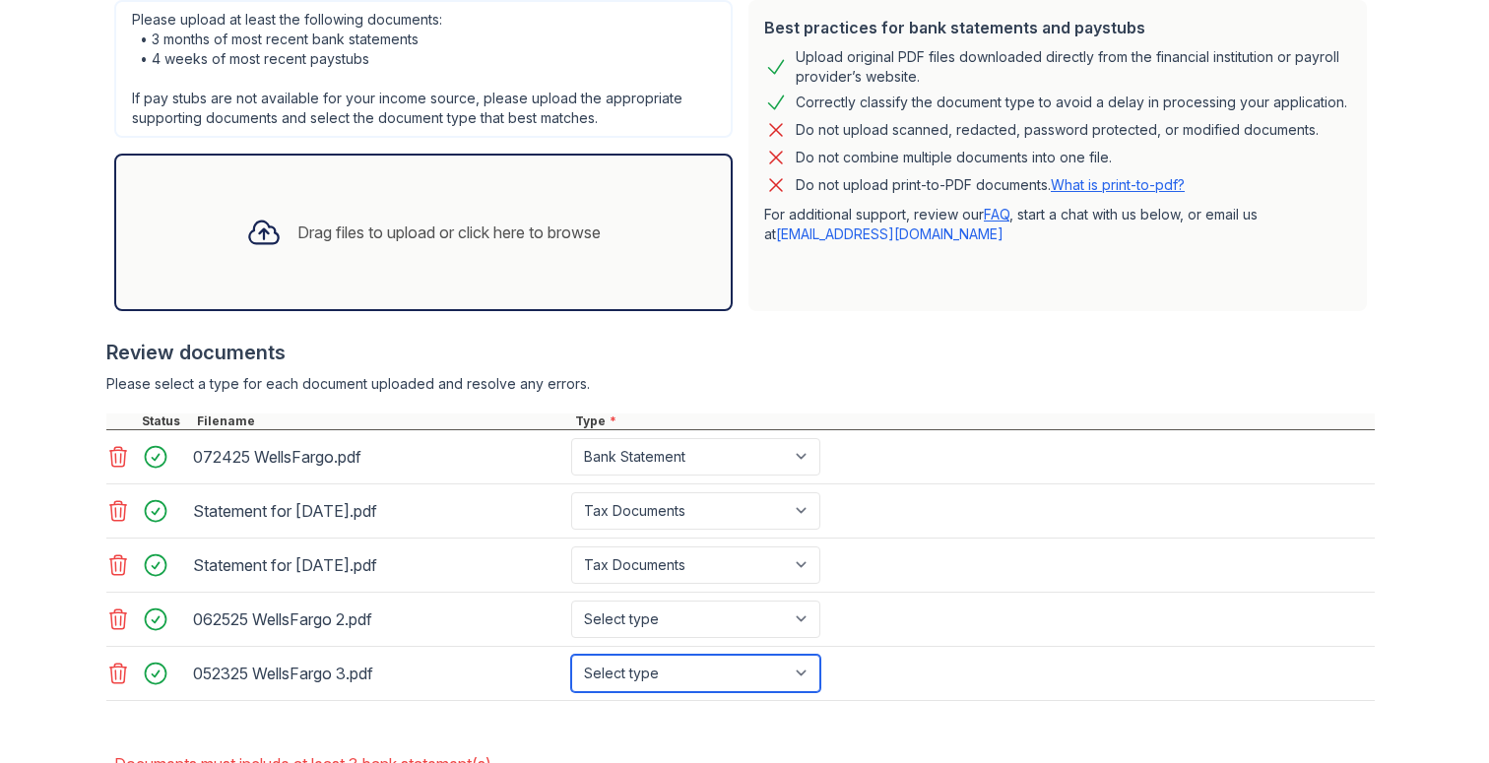
click at [659, 671] on select "Select type Paystub Bank Statement Offer Letter Tax Documents Benefit Award Let…" at bounding box center [695, 673] width 249 height 37
select select "paystub"
click at [571, 655] on select "Select type Paystub Bank Statement Offer Letter Tax Documents Benefit Award Let…" at bounding box center [695, 673] width 249 height 37
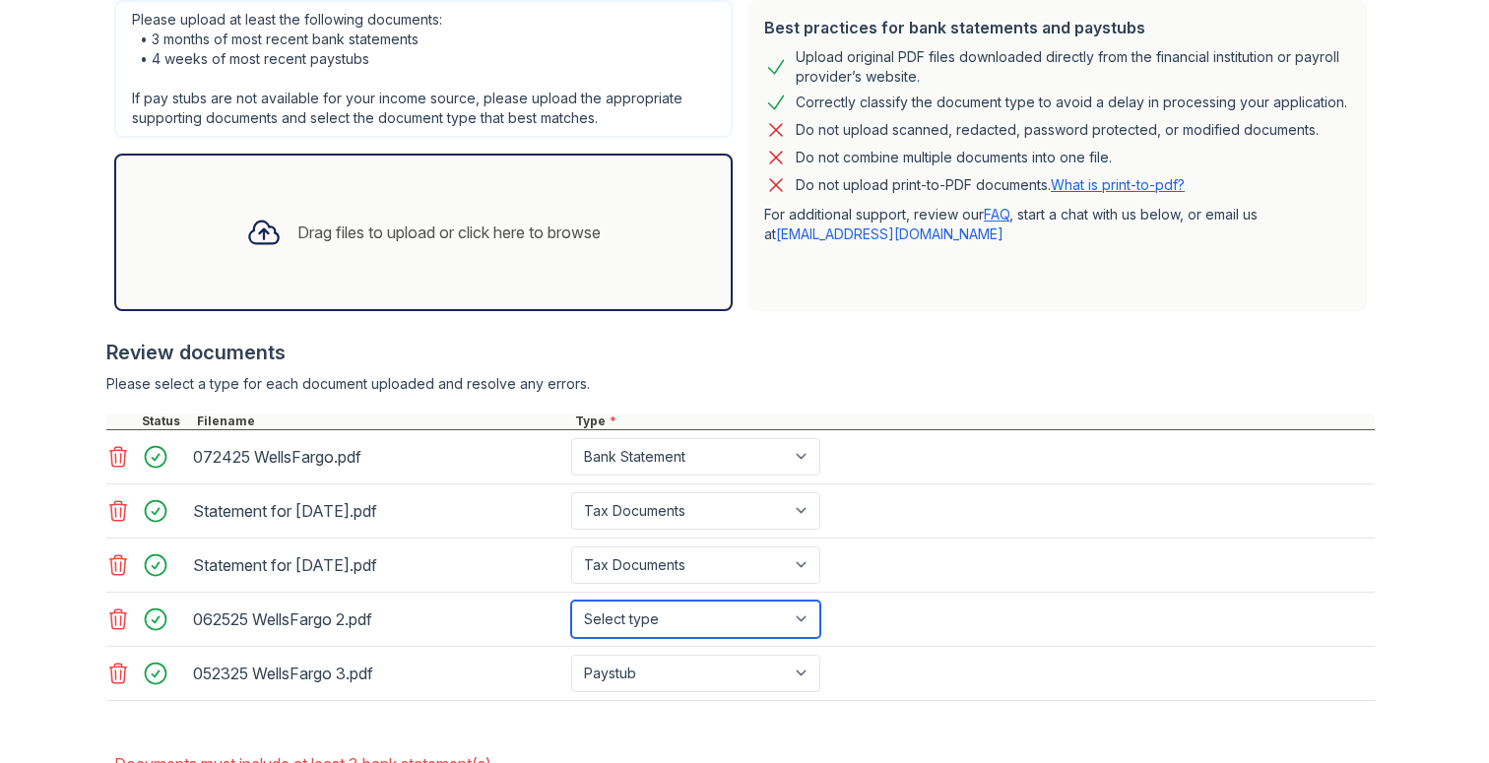
click at [674, 617] on select "Select type Paystub Bank Statement Offer Letter Tax Documents Benefit Award Let…" at bounding box center [695, 619] width 249 height 37
select select "paystub"
click at [571, 601] on select "Select type Paystub Bank Statement Offer Letter Tax Documents Benefit Award Let…" at bounding box center [695, 619] width 249 height 37
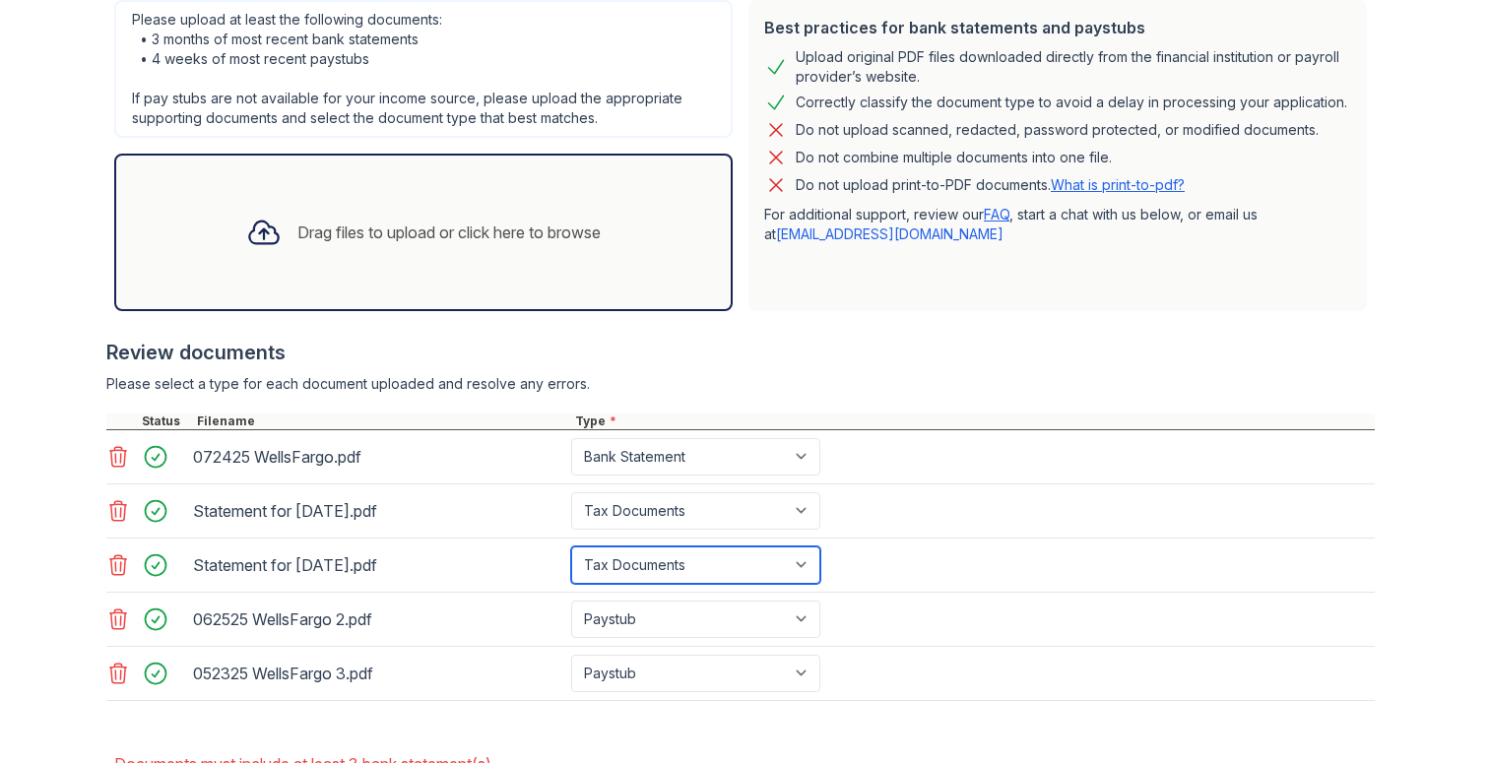
click at [675, 573] on select "Paystub Bank Statement Offer Letter Tax Documents Benefit Award Letter Investme…" at bounding box center [695, 565] width 249 height 37
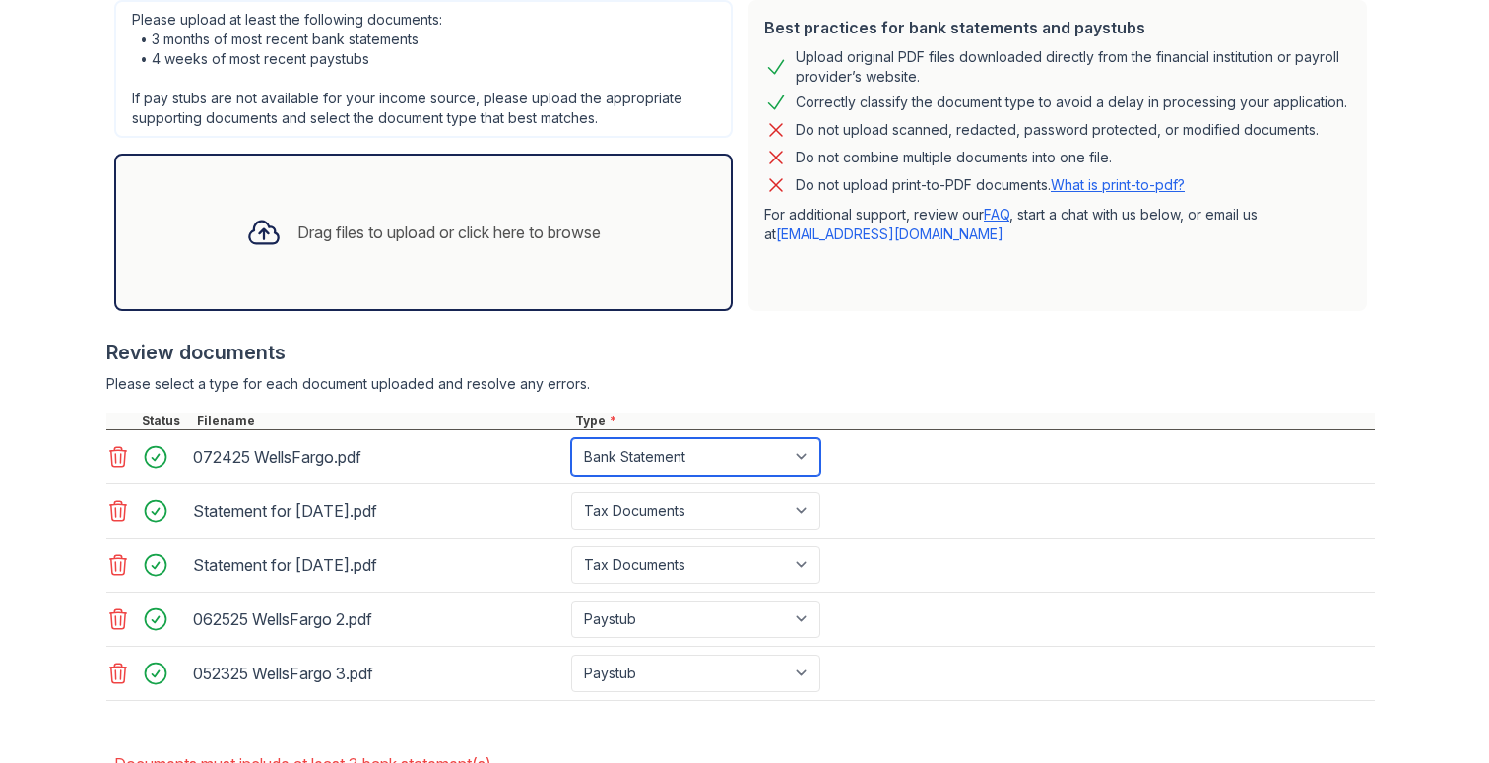
click at [646, 462] on select "Paystub Bank Statement Offer Letter Tax Documents Benefit Award Letter Investme…" at bounding box center [695, 456] width 249 height 37
select select "paystub"
click at [571, 438] on select "Paystub Bank Statement Offer Letter Tax Documents Benefit Award Letter Investme…" at bounding box center [695, 456] width 249 height 37
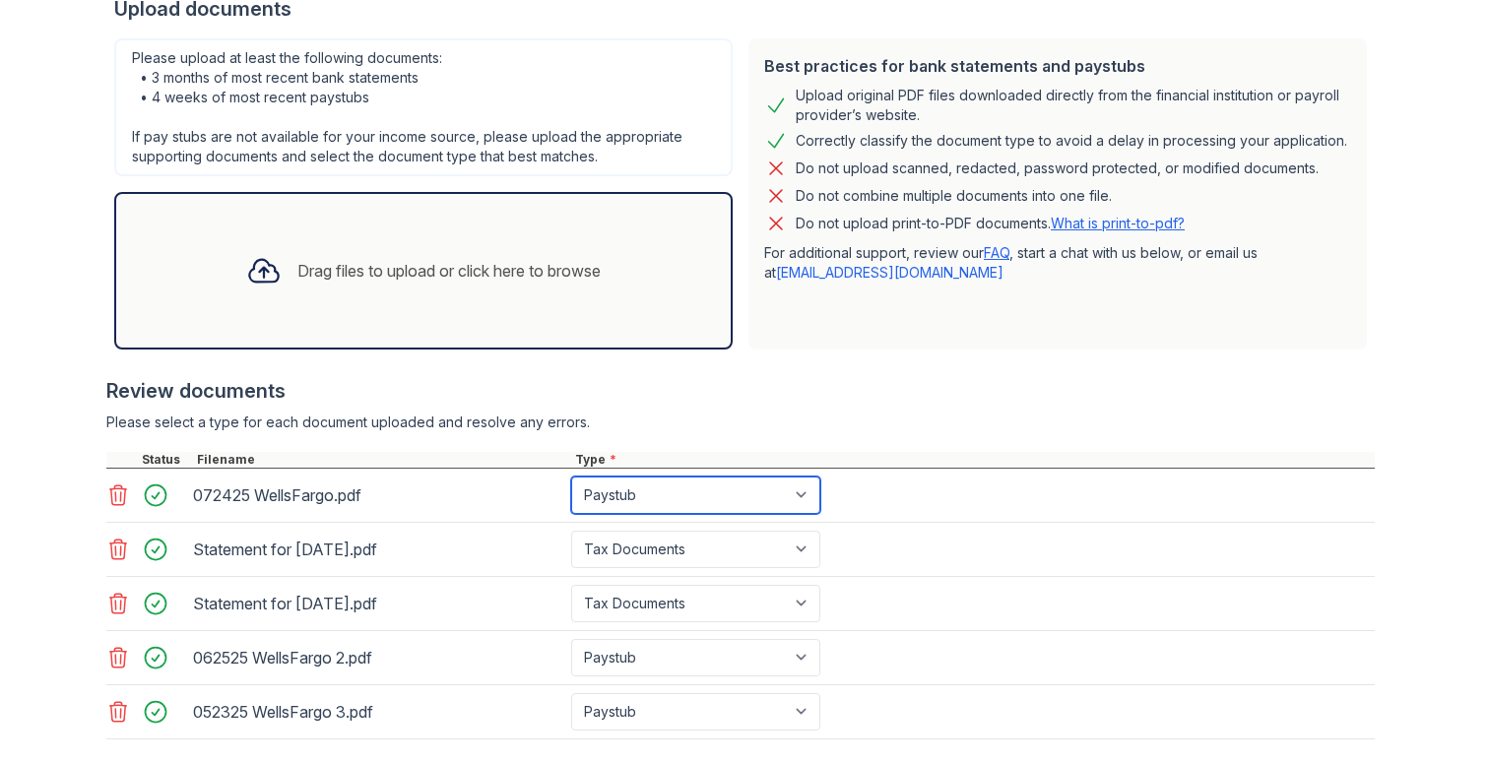
scroll to position [460, 0]
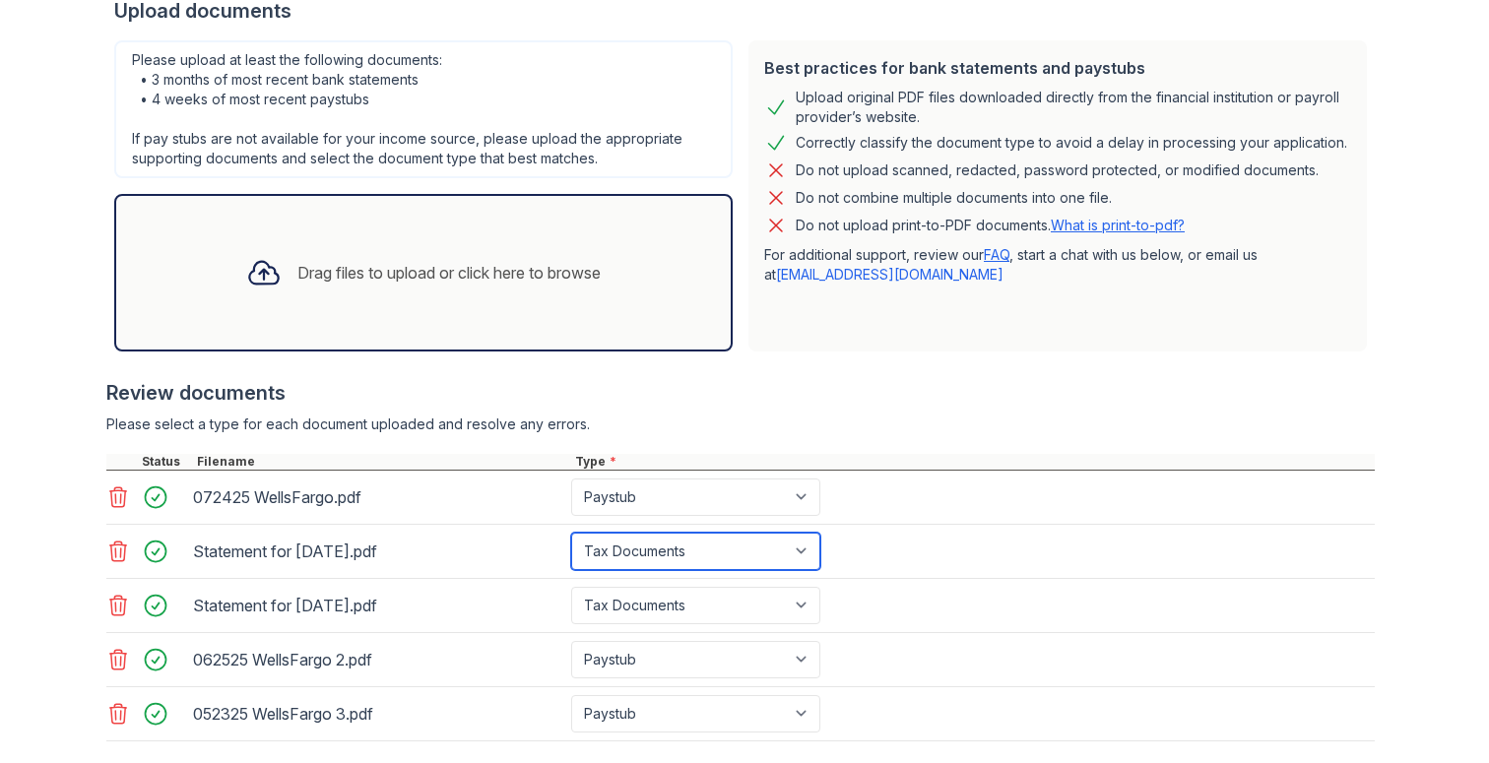
click at [699, 563] on select "Paystub Bank Statement Offer Letter Tax Documents Benefit Award Letter Investme…" at bounding box center [695, 551] width 249 height 37
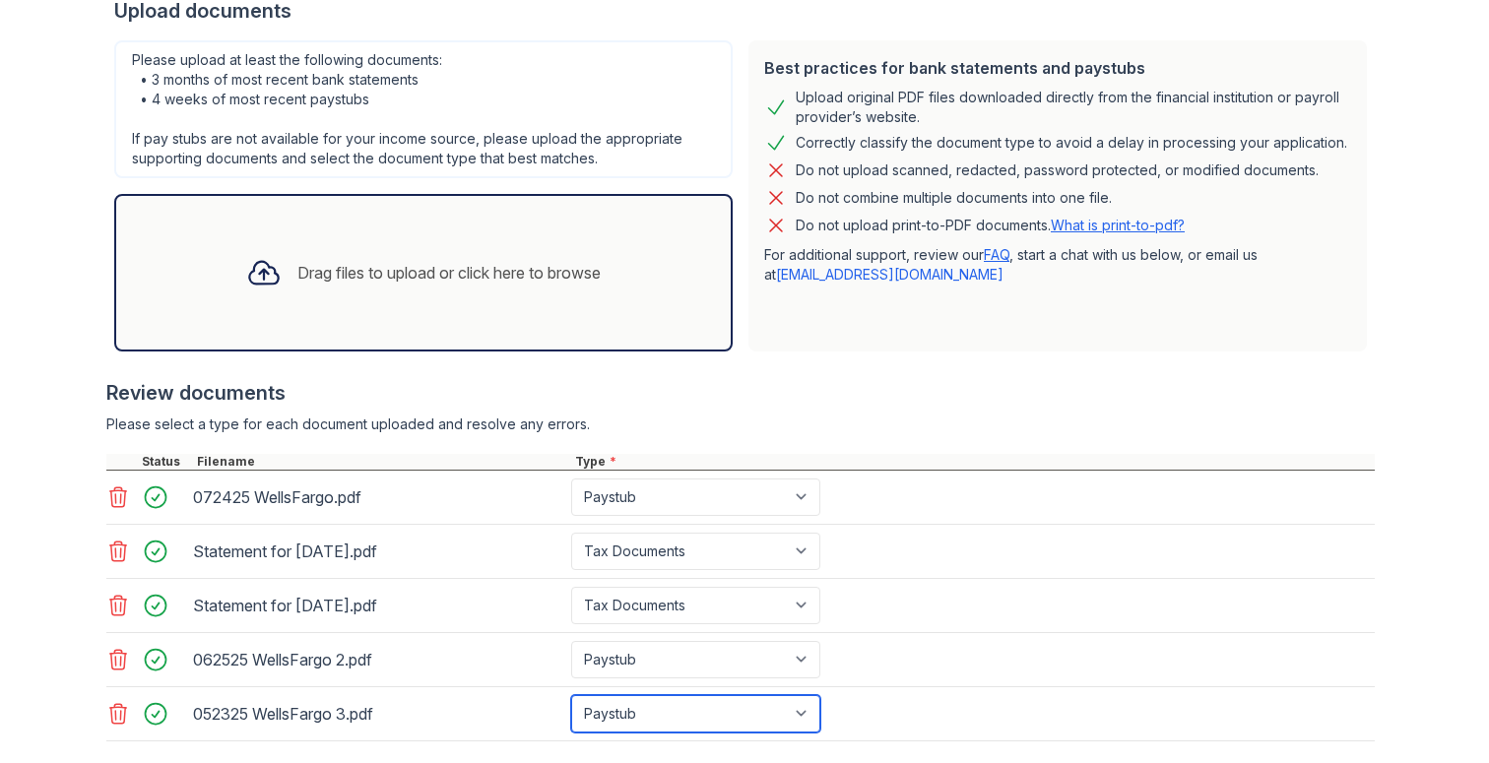
click at [655, 703] on select "Select type Paystub Bank Statement Offer Letter Tax Documents Benefit Award Let…" at bounding box center [695, 713] width 249 height 37
select select "bank_statement"
click at [571, 695] on select "Select type Paystub Bank Statement Offer Letter Tax Documents Benefit Award Let…" at bounding box center [695, 713] width 249 height 37
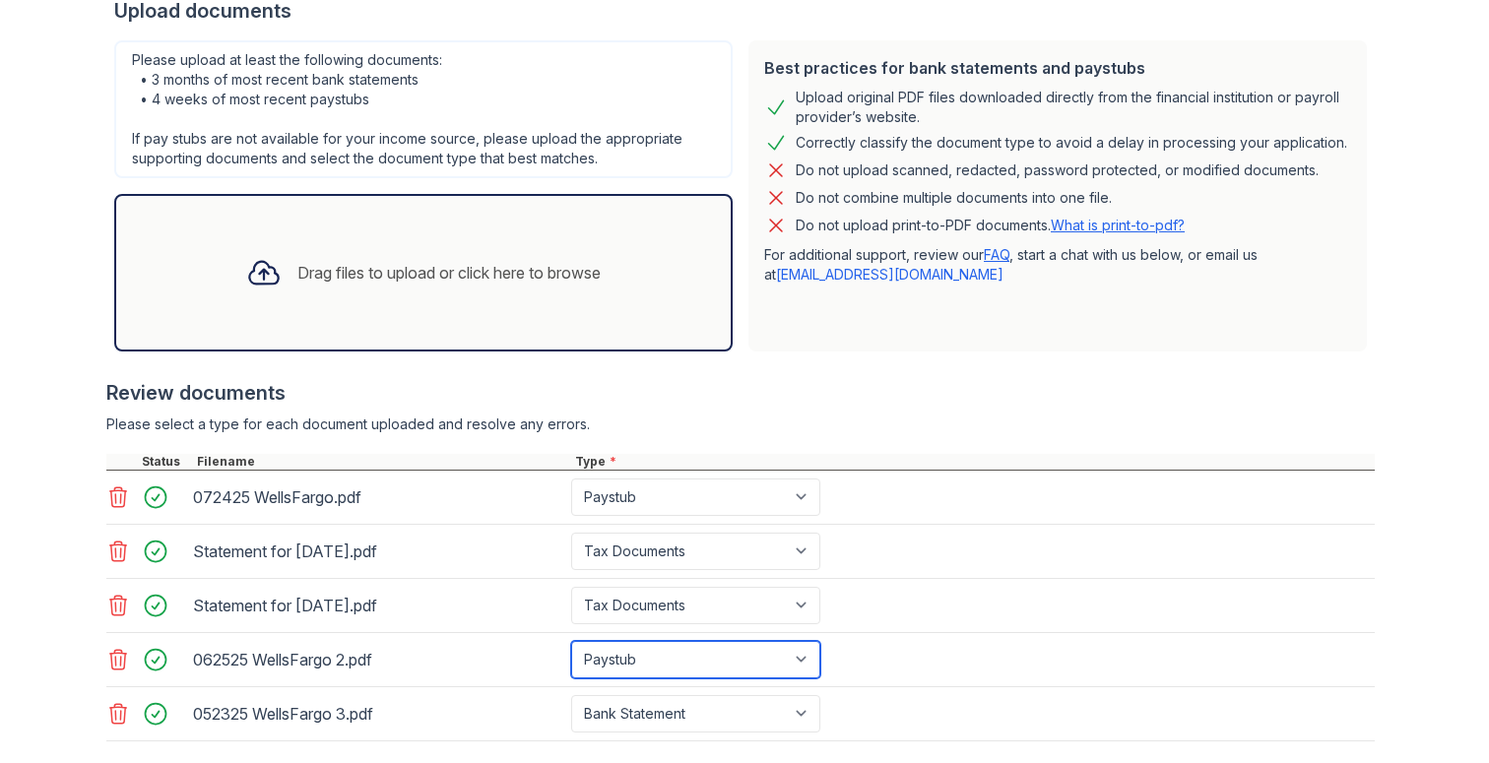
click at [676, 669] on select "Select type Paystub Bank Statement Offer Letter Tax Documents Benefit Award Let…" at bounding box center [695, 659] width 249 height 37
select select "bank_statement"
click at [571, 641] on select "Select type Paystub Bank Statement Offer Letter Tax Documents Benefit Award Let…" at bounding box center [695, 659] width 249 height 37
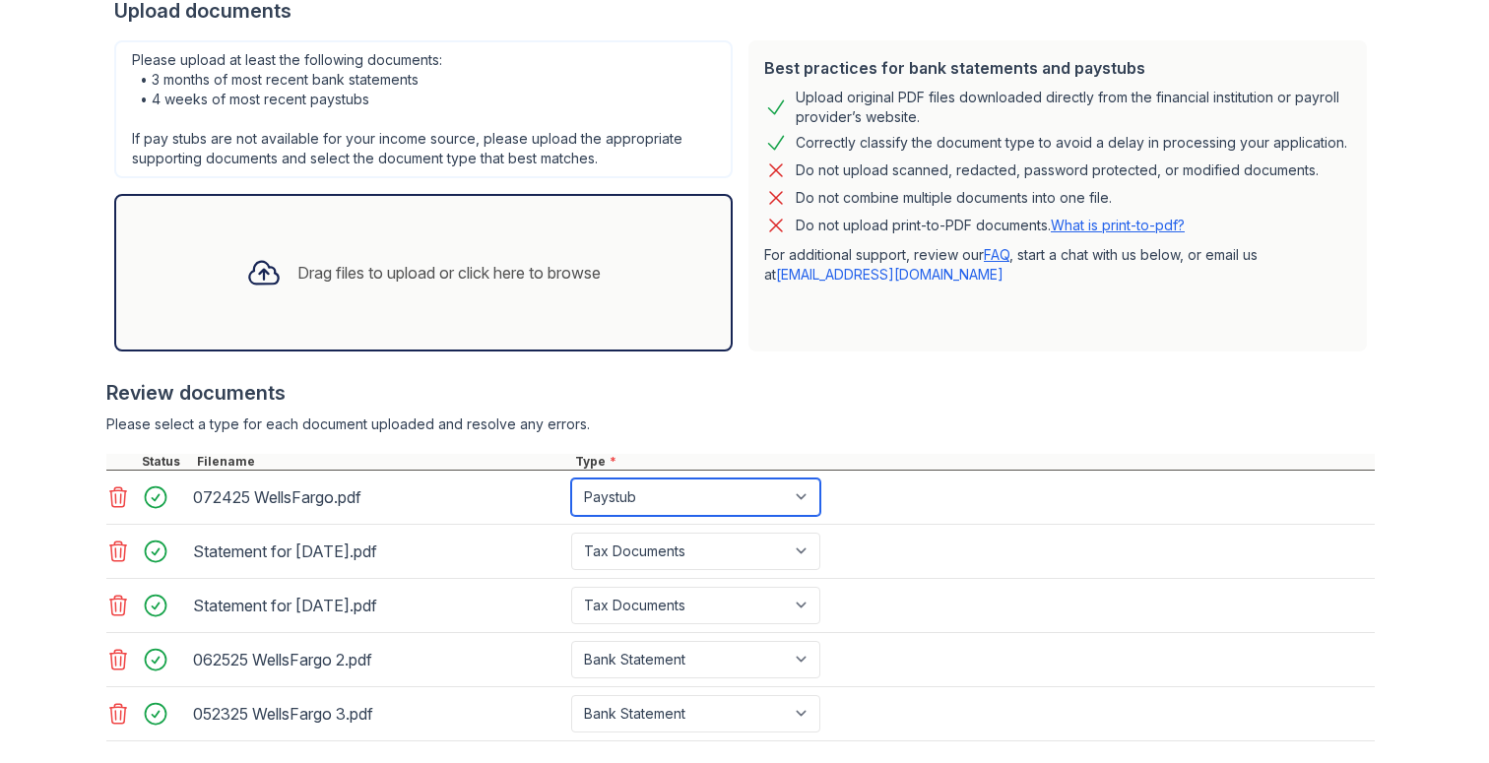
click at [668, 503] on select "Paystub Bank Statement Offer Letter Tax Documents Benefit Award Letter Investme…" at bounding box center [695, 497] width 249 height 37
select select "bank_statement"
click at [571, 479] on select "Paystub Bank Statement Offer Letter Tax Documents Benefit Award Letter Investme…" at bounding box center [695, 497] width 249 height 37
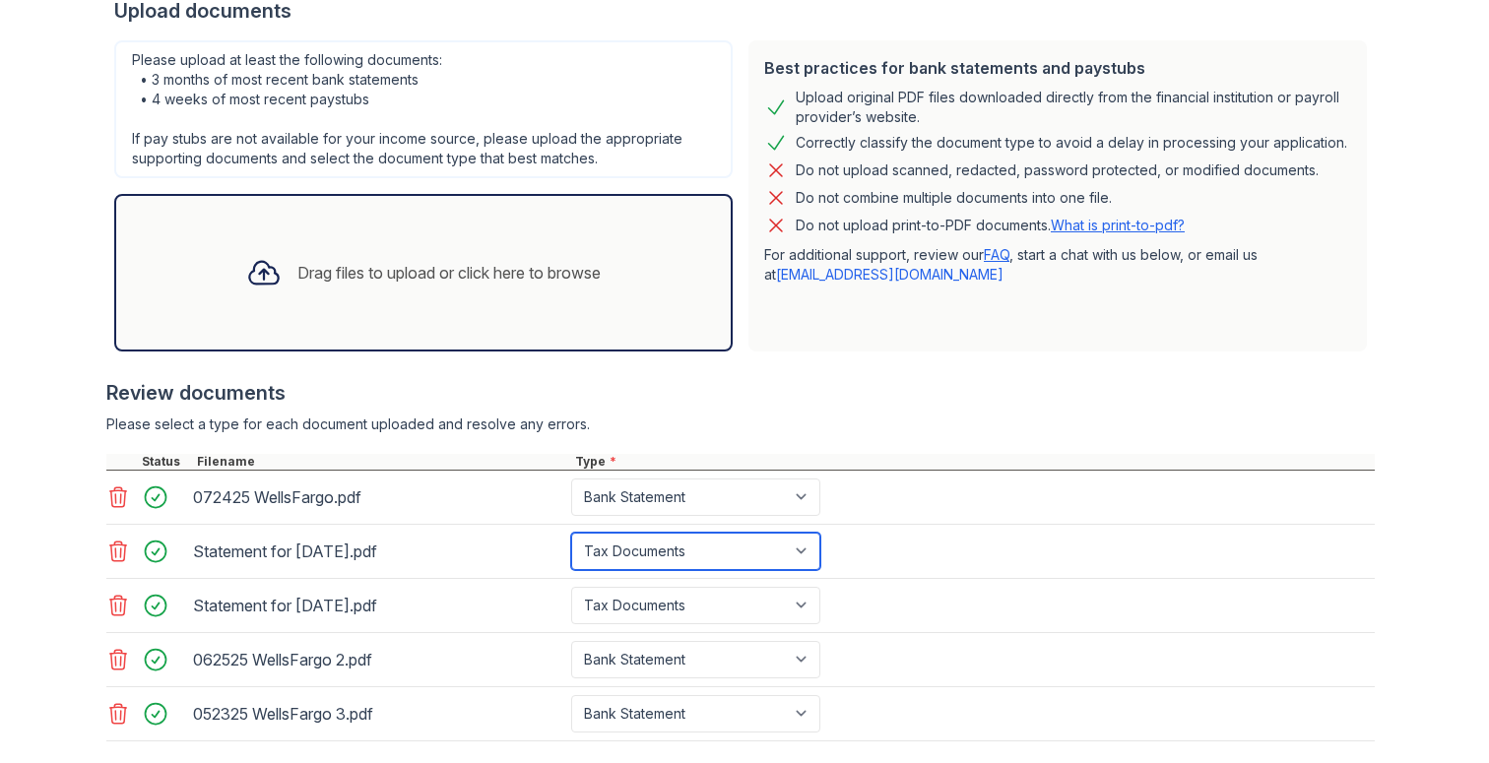
click at [674, 568] on select "Paystub Bank Statement Offer Letter Tax Documents Benefit Award Letter Investme…" at bounding box center [695, 551] width 249 height 37
select select "paystub"
click at [571, 533] on select "Paystub Bank Statement Offer Letter Tax Documents Benefit Award Letter Investme…" at bounding box center [695, 551] width 249 height 37
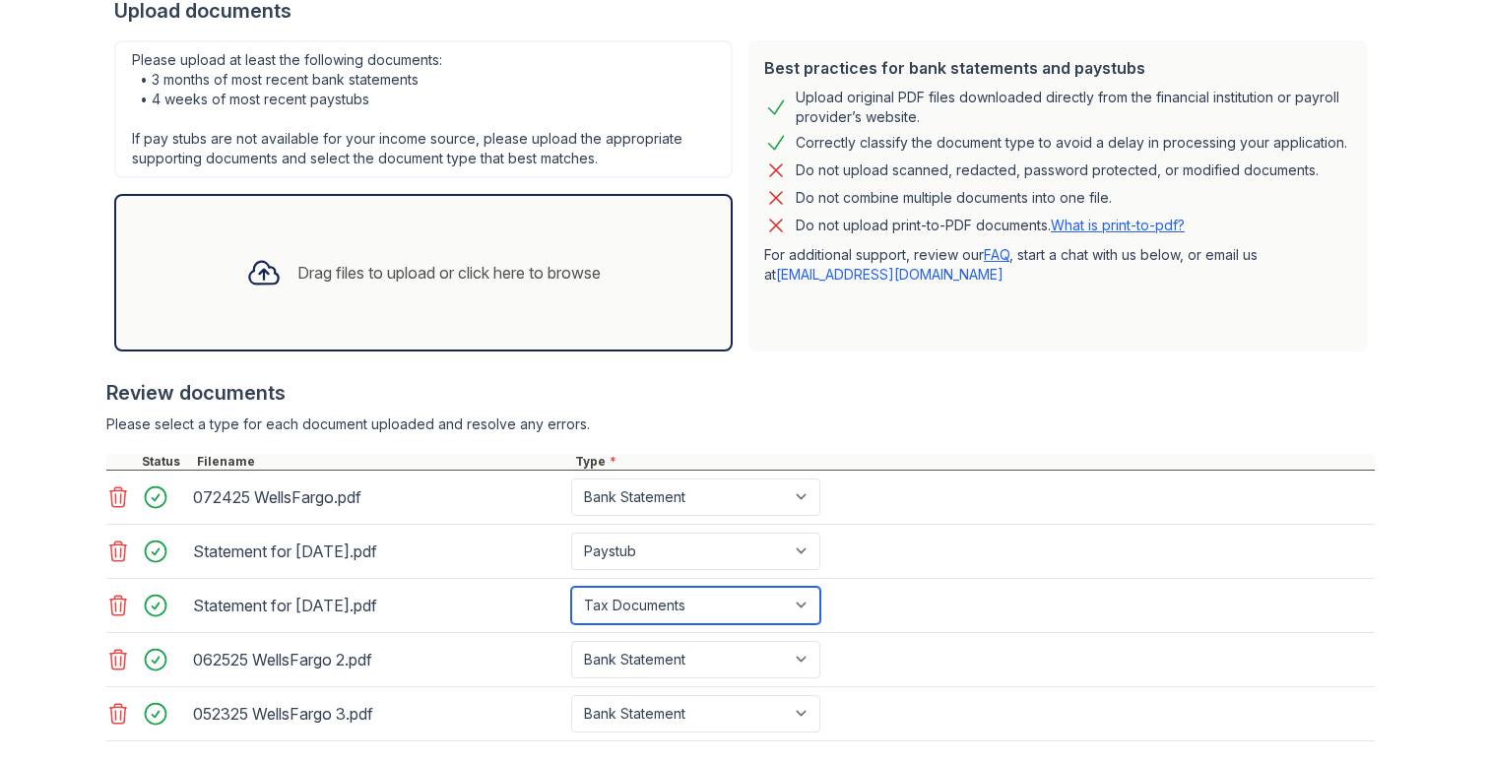
click at [691, 588] on select "Paystub Bank Statement Offer Letter Tax Documents Benefit Award Letter Investme…" at bounding box center [695, 605] width 249 height 37
select select "paystub"
click at [571, 587] on select "Paystub Bank Statement Offer Letter Tax Documents Benefit Award Letter Investme…" at bounding box center [695, 605] width 249 height 37
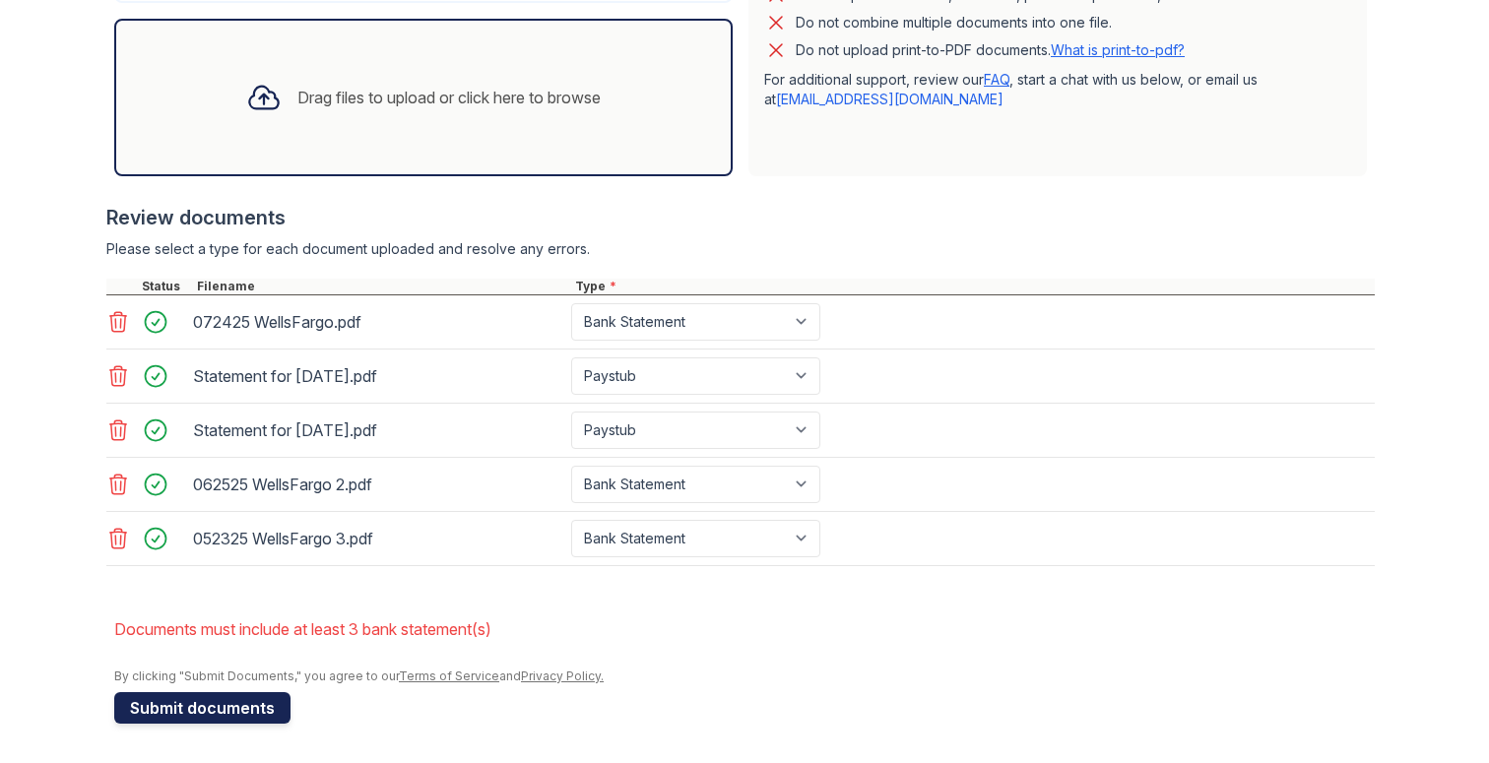
click at [236, 707] on button "Submit documents" at bounding box center [202, 708] width 176 height 32
